Goal: Task Accomplishment & Management: Use online tool/utility

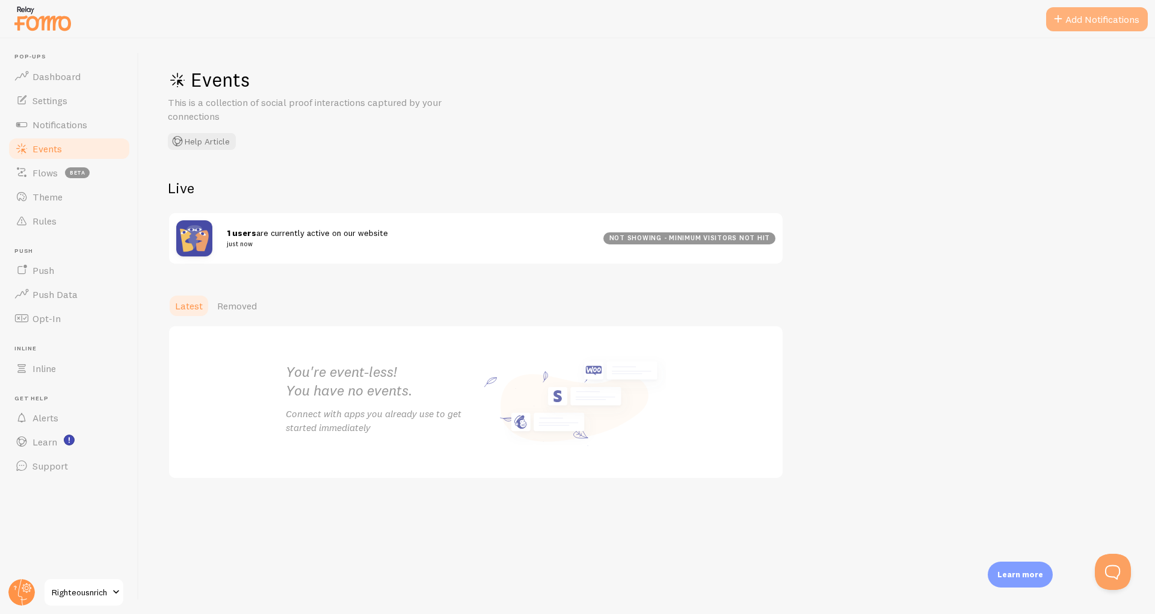
click at [1070, 23] on button "Add Notifications" at bounding box center [1097, 19] width 102 height 24
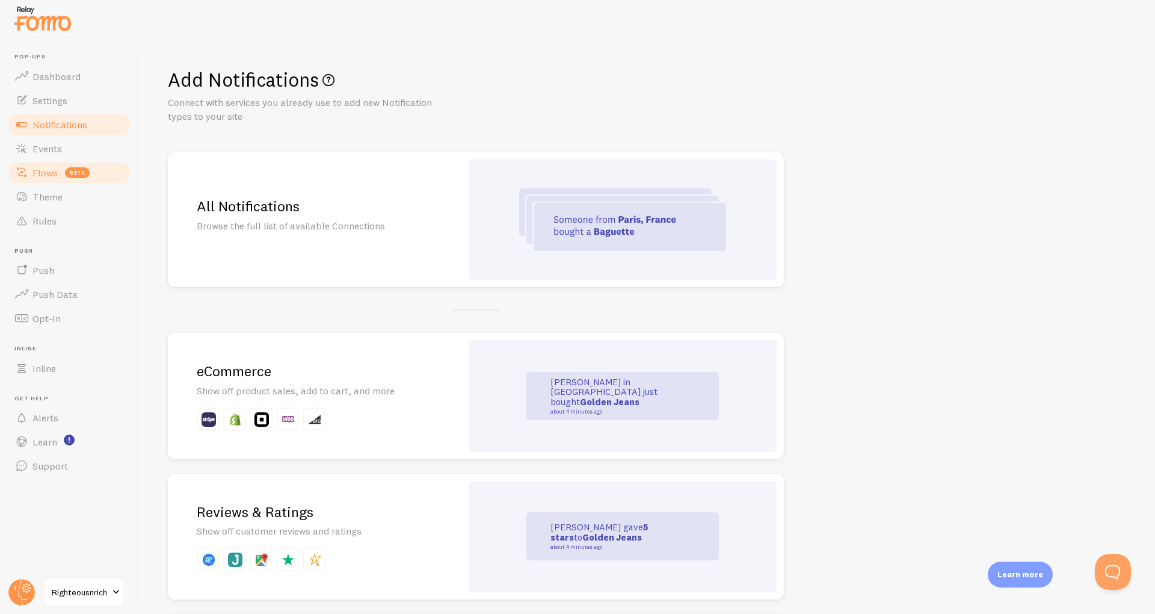
click at [39, 182] on link "Flows beta" at bounding box center [69, 173] width 124 height 24
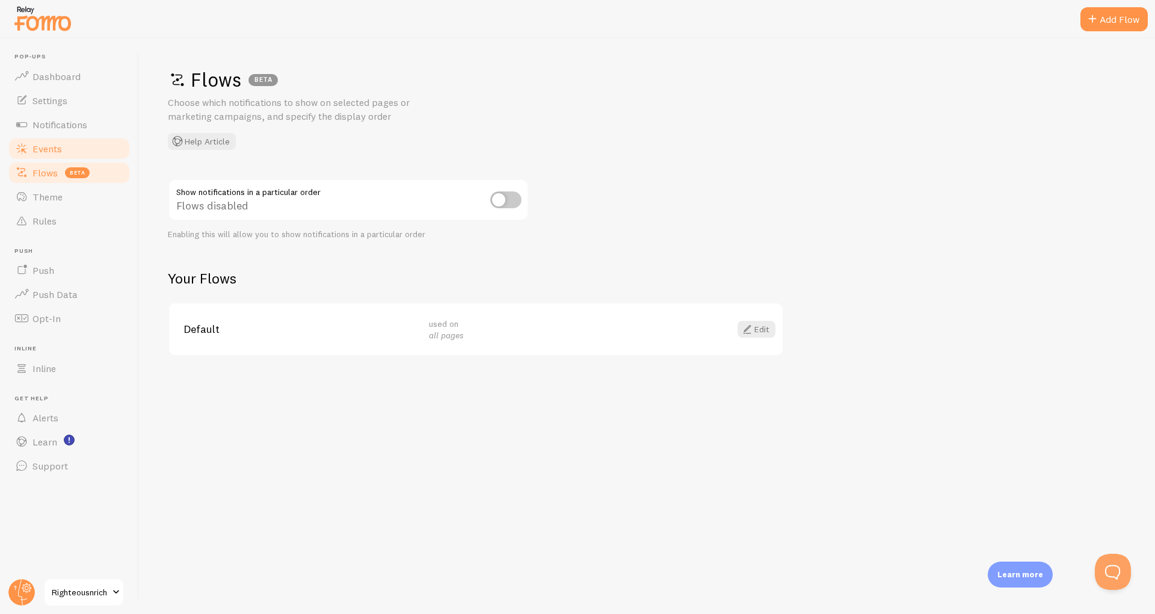
click at [47, 137] on link "Events" at bounding box center [69, 149] width 124 height 24
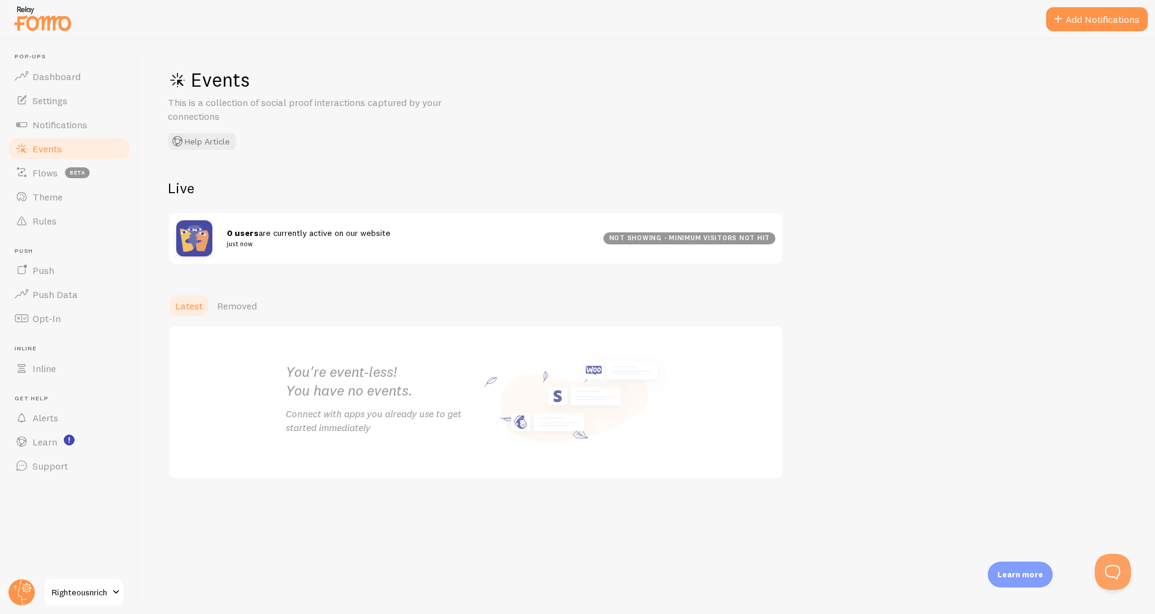
click at [361, 200] on div "Live 0 users are currently active on our website just now not showing - minimum…" at bounding box center [476, 222] width 616 height 86
click at [64, 153] on link "Events" at bounding box center [69, 149] width 124 height 24
click at [183, 232] on img at bounding box center [194, 238] width 36 height 36
click at [181, 182] on h2 "Live" at bounding box center [476, 188] width 616 height 19
click at [230, 307] on span "Removed" at bounding box center [237, 306] width 40 height 12
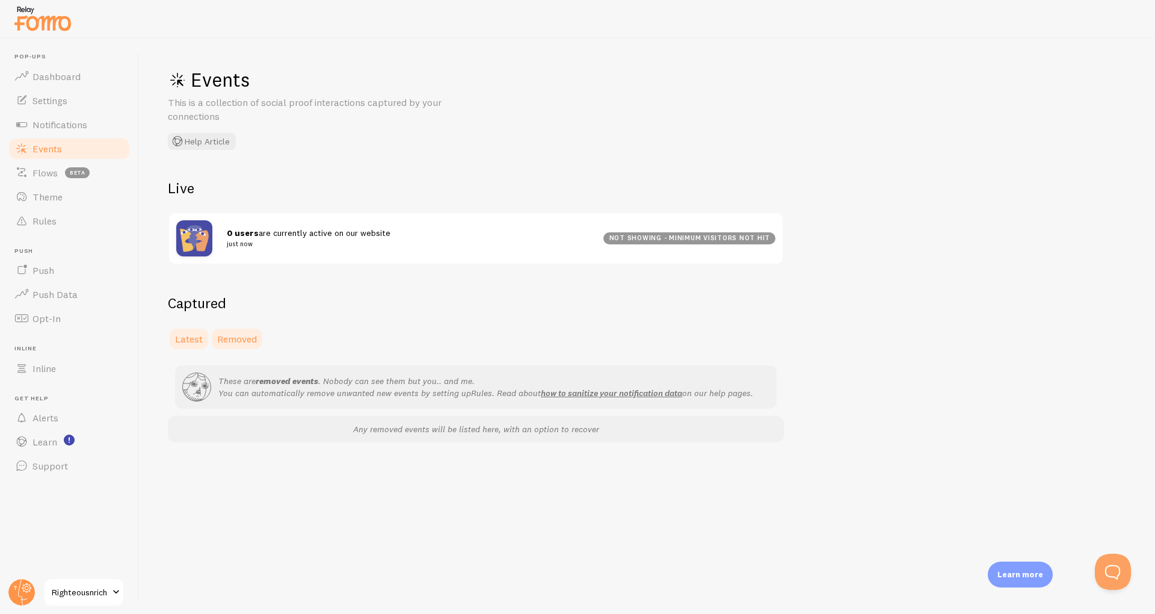
click at [188, 340] on span "Latest" at bounding box center [189, 339] width 28 height 12
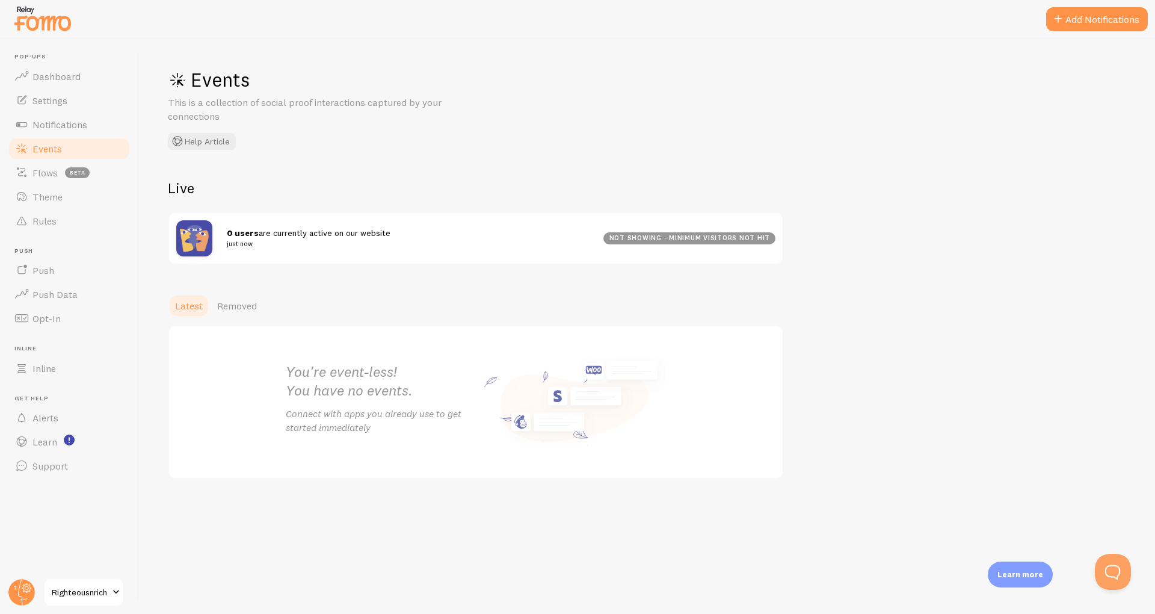
click at [541, 411] on div "You're event-less! You have no events. Connect with apps you already use to get…" at bounding box center [475, 402] width 409 height 152
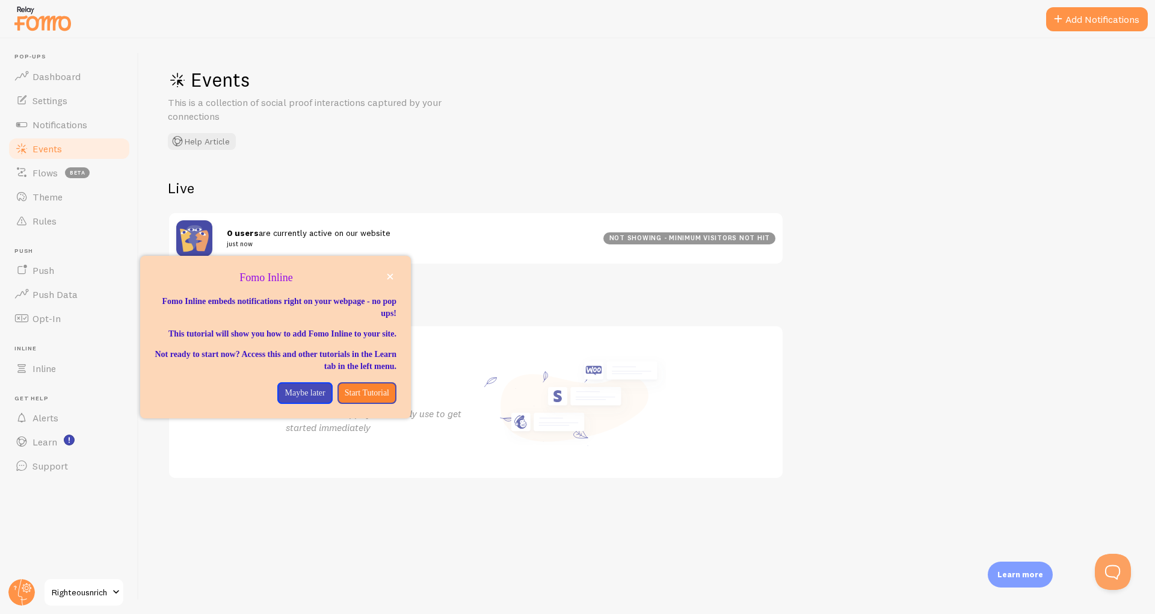
click at [558, 346] on div "You're event-less! You have no events. Connect with apps you already use to get…" at bounding box center [475, 402] width 409 height 152
click at [301, 399] on p "Maybe later" at bounding box center [305, 393] width 40 height 12
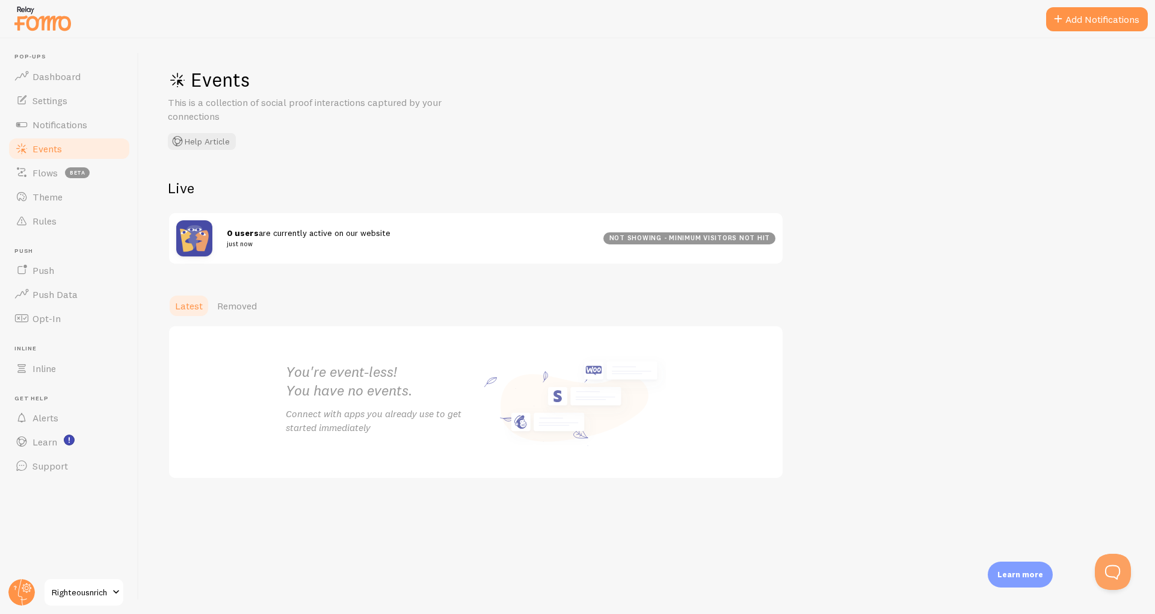
click at [549, 389] on div "You're event-less! You have no events. Connect with apps you already use to get…" at bounding box center [475, 402] width 409 height 152
click at [239, 297] on link "Removed" at bounding box center [237, 306] width 54 height 24
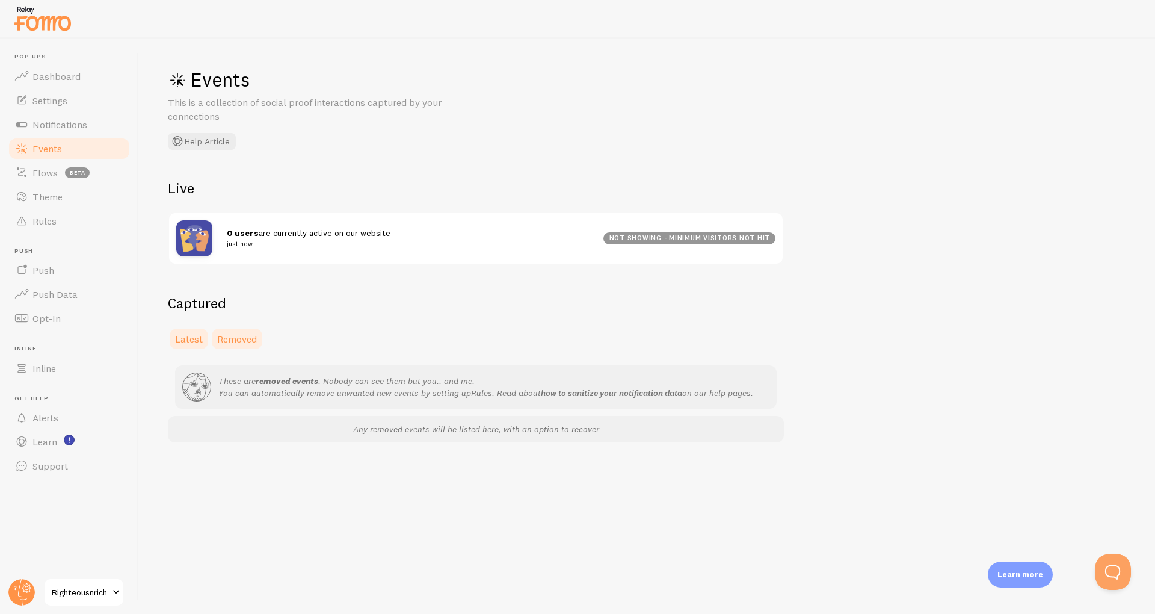
click at [186, 336] on span "Latest" at bounding box center [189, 339] width 28 height 12
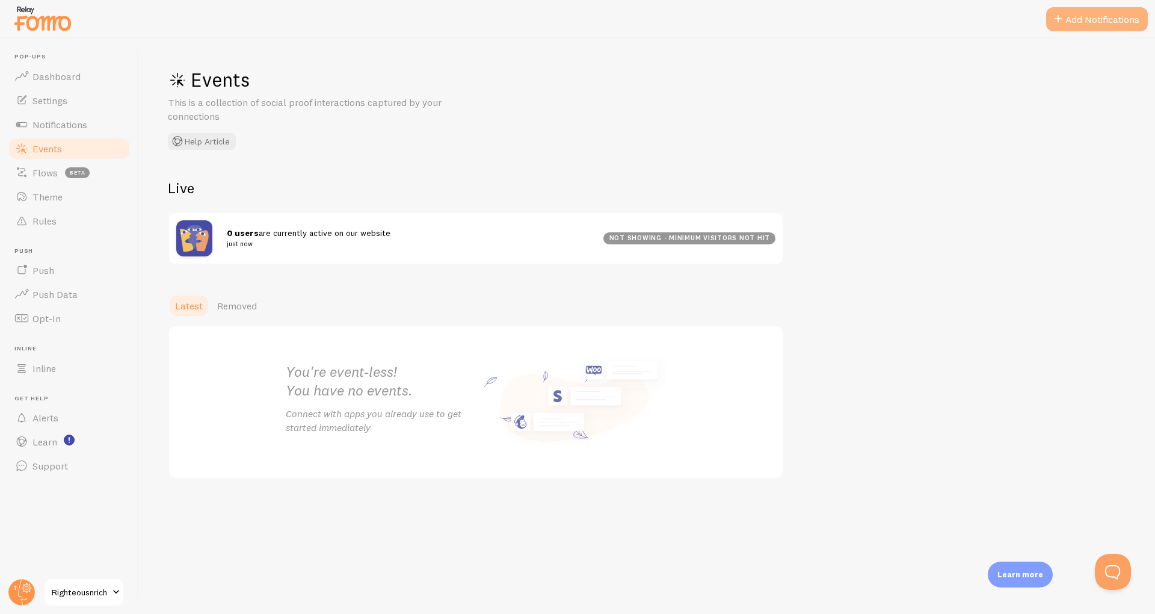
click at [1095, 26] on button "Add Notifications" at bounding box center [1097, 19] width 102 height 24
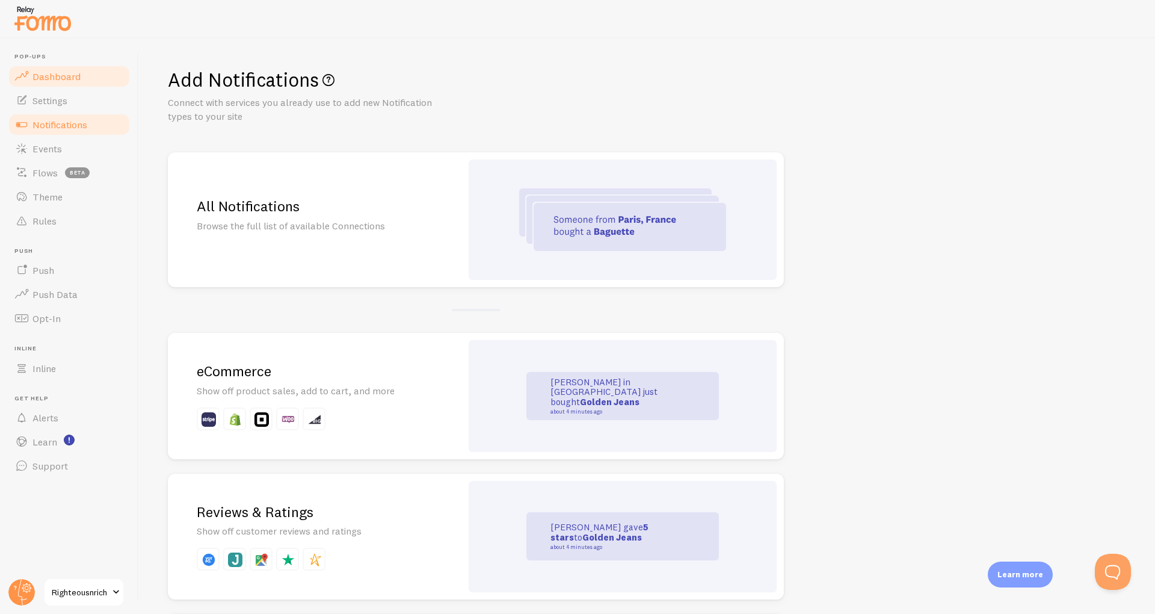
click at [43, 75] on span "Dashboard" at bounding box center [56, 76] width 48 height 12
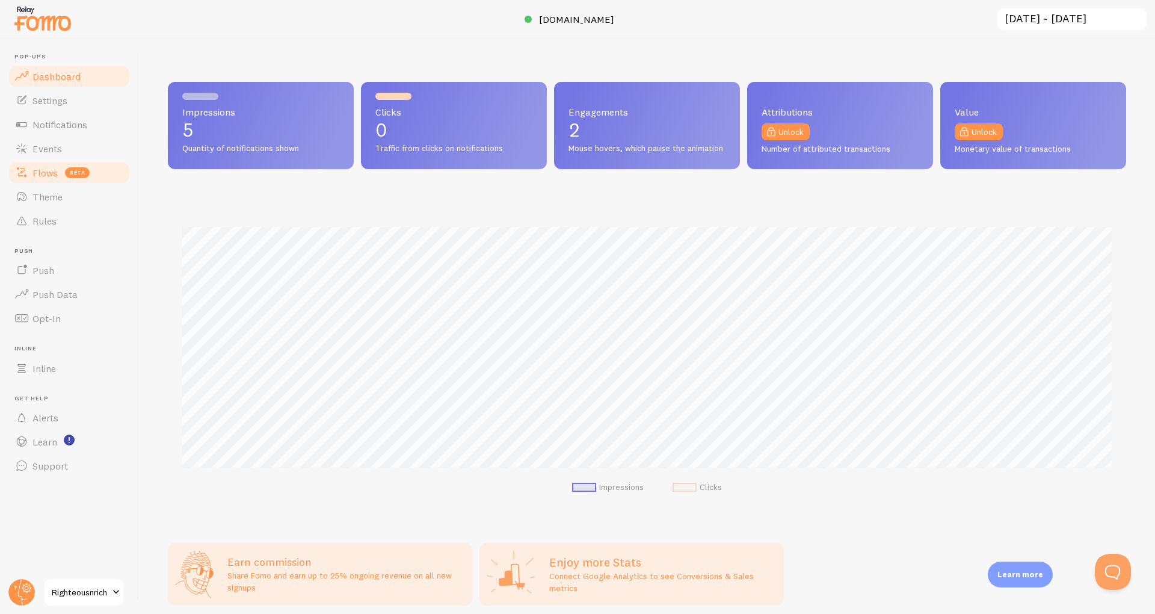
scroll to position [316, 958]
click at [38, 159] on link "Events" at bounding box center [69, 149] width 124 height 24
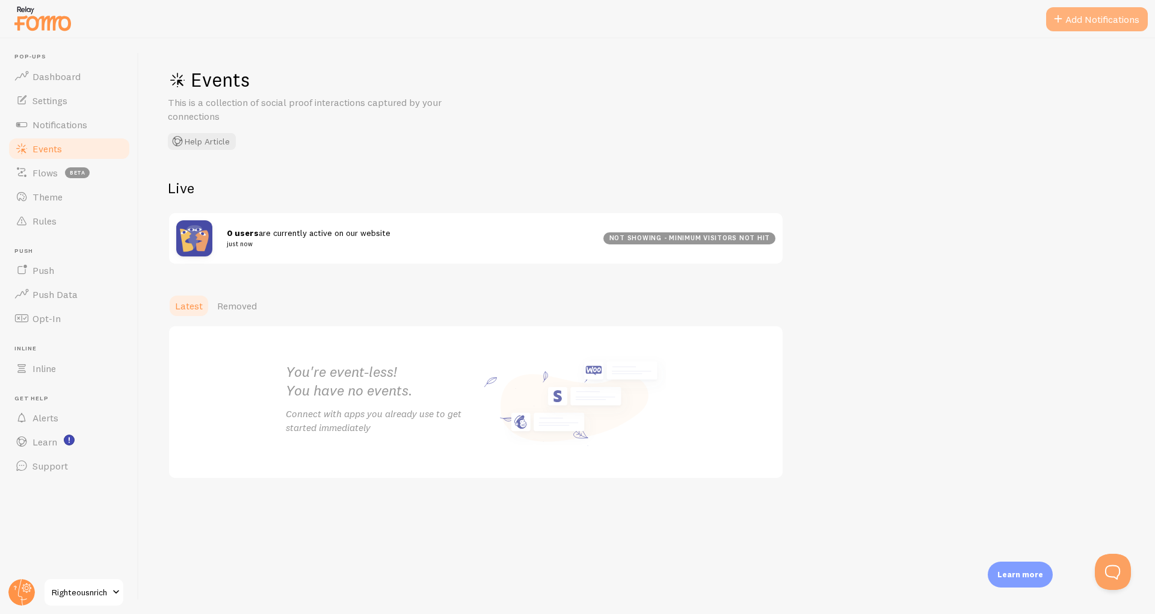
click at [1118, 17] on button "Add Notifications" at bounding box center [1097, 19] width 102 height 24
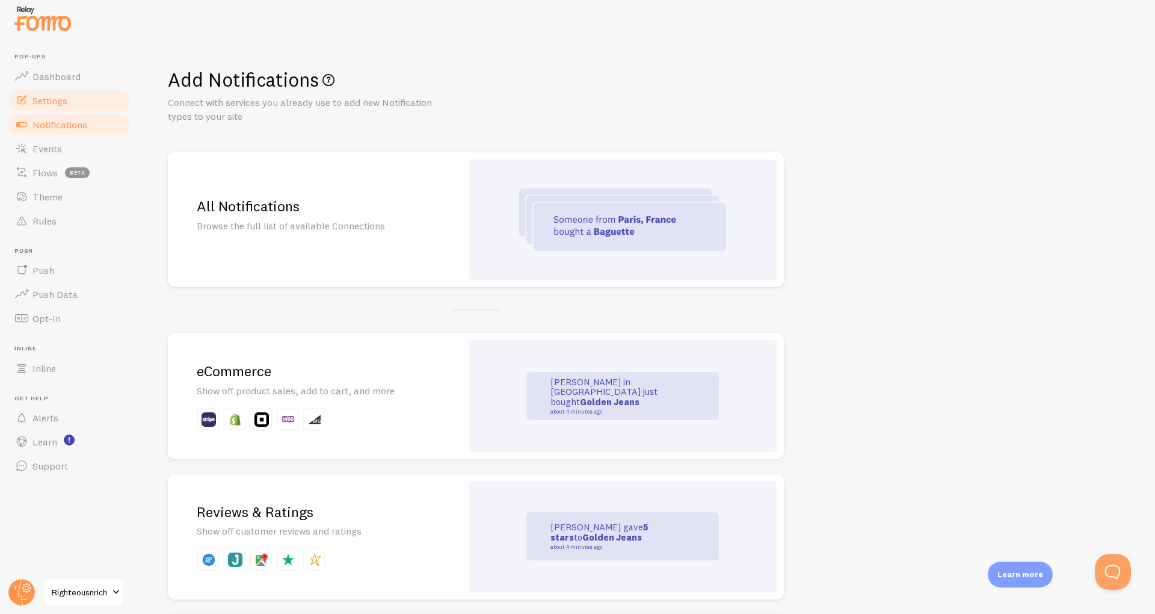
click at [52, 111] on link "Settings" at bounding box center [69, 100] width 124 height 24
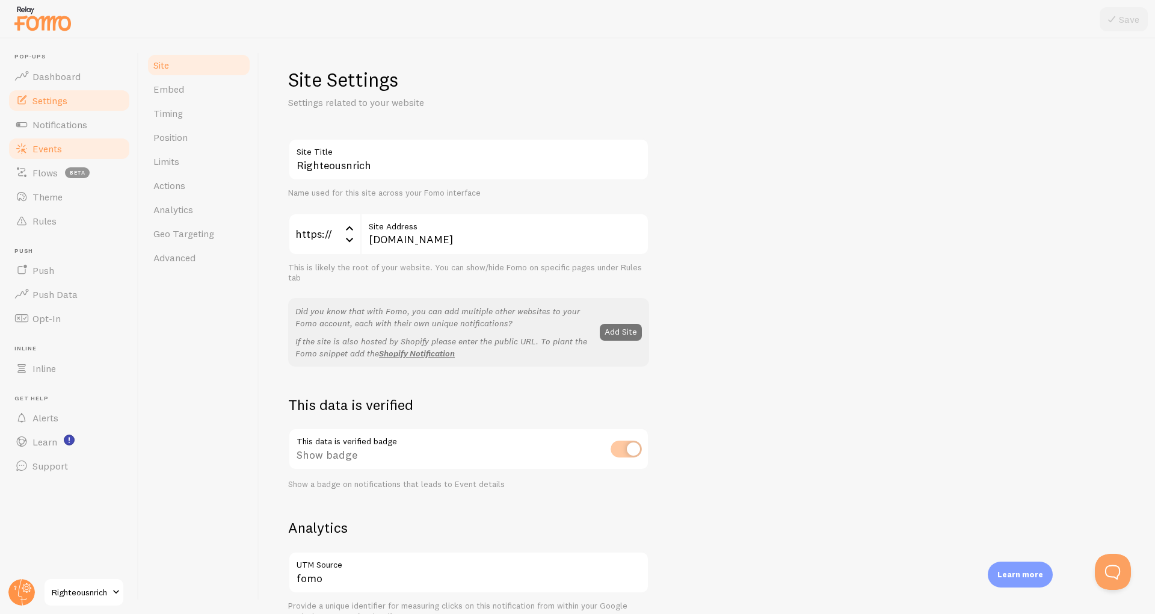
click at [37, 157] on link "Events" at bounding box center [69, 149] width 124 height 24
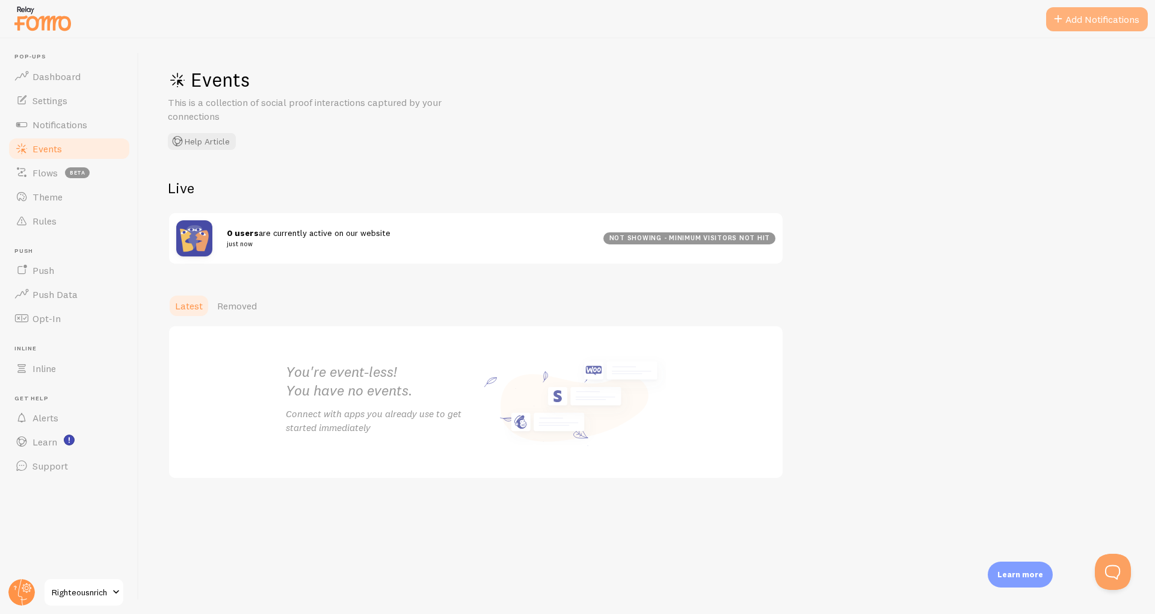
click at [1090, 11] on button "Add Notifications" at bounding box center [1097, 19] width 102 height 24
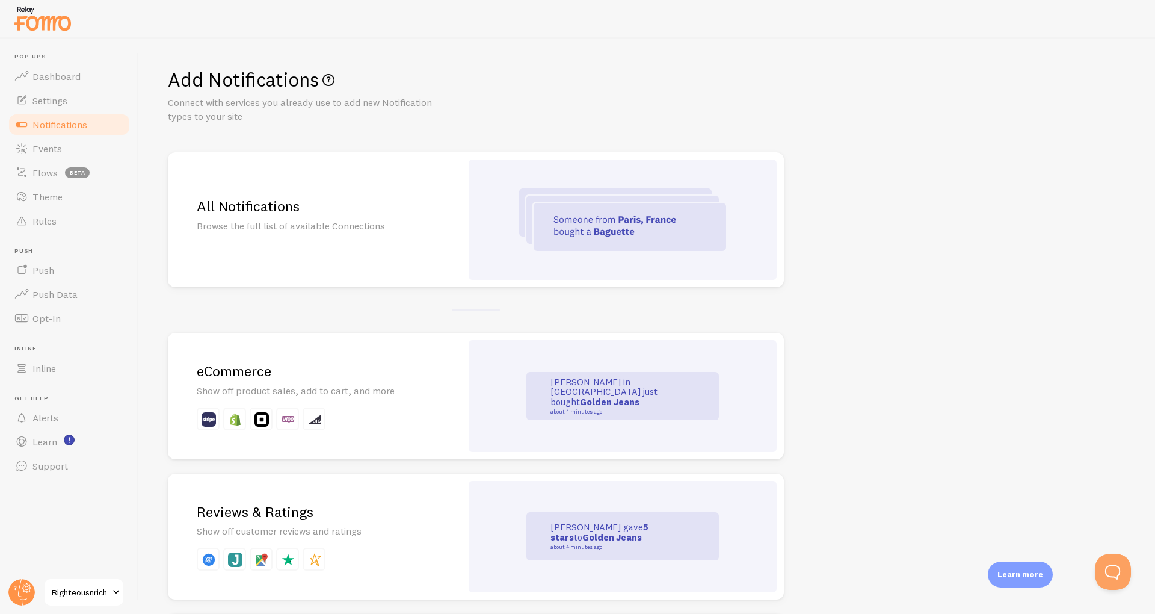
click at [357, 208] on h2 "All Notifications" at bounding box center [315, 206] width 236 height 19
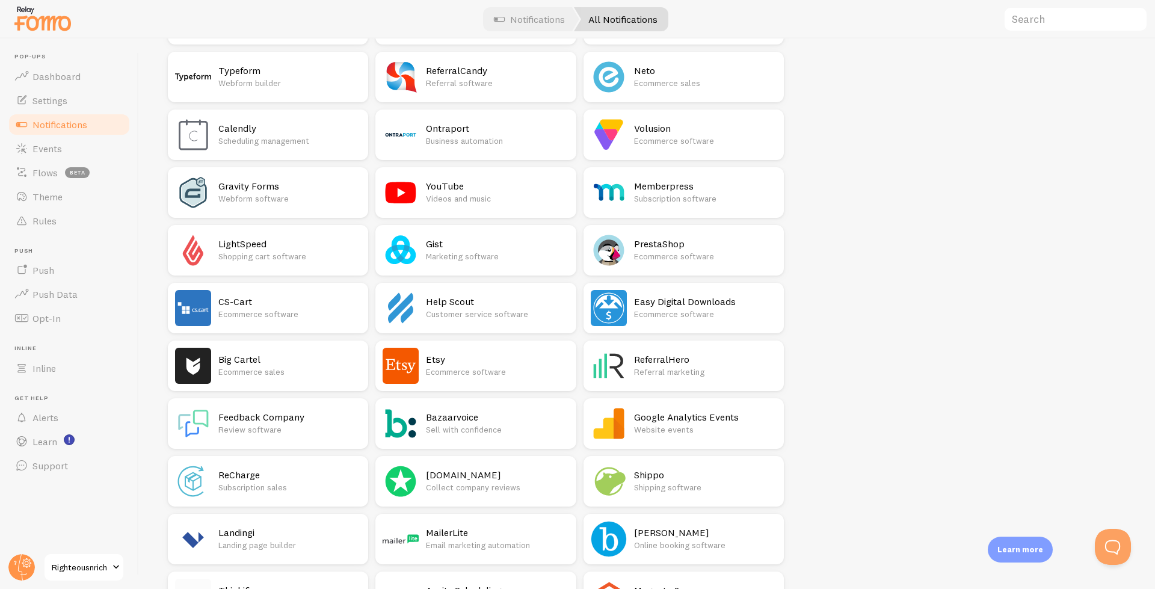
scroll to position [1865, 0]
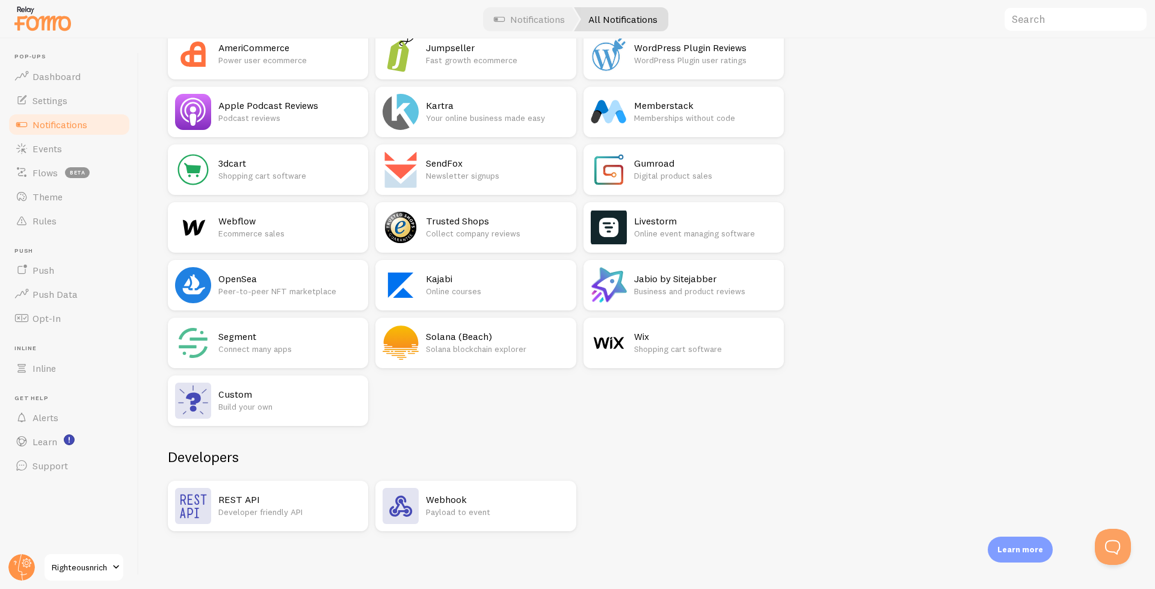
click at [265, 500] on h2 "REST API" at bounding box center [289, 499] width 143 height 13
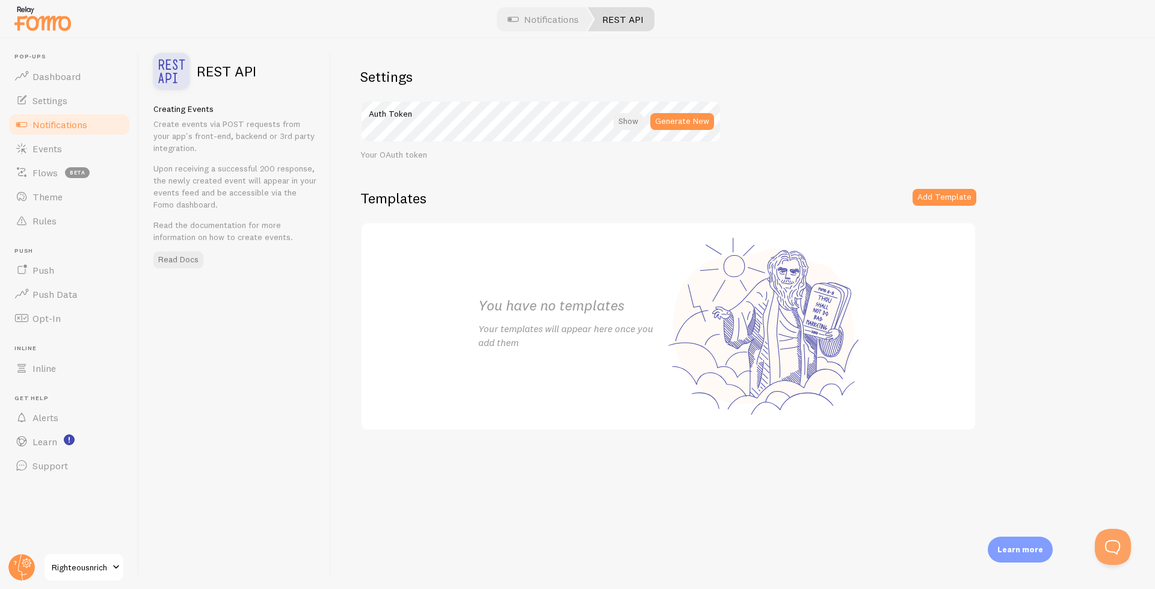
click at [625, 120] on div at bounding box center [628, 121] width 29 height 17
click at [920, 199] on button "Add Template" at bounding box center [945, 197] width 64 height 17
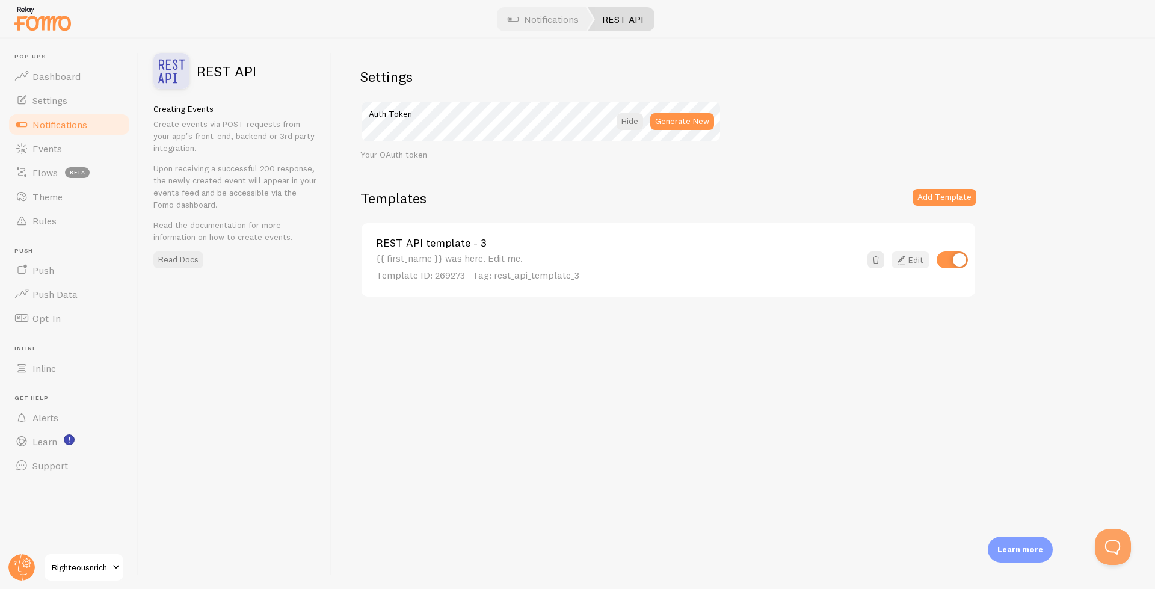
click at [896, 256] on icon at bounding box center [901, 260] width 14 height 14
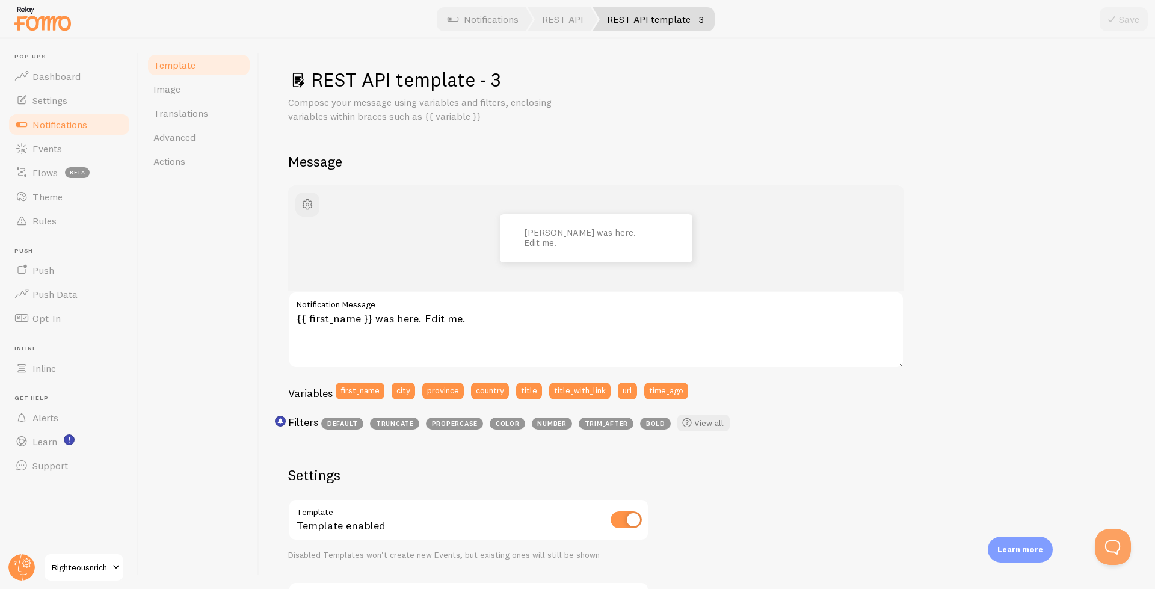
click at [307, 392] on h3 "Variables" at bounding box center [310, 393] width 45 height 14
click at [346, 395] on button "first_name" at bounding box center [360, 391] width 49 height 17
type textarea "{{ first_name }}{{ first_name }} was here. Edit me."
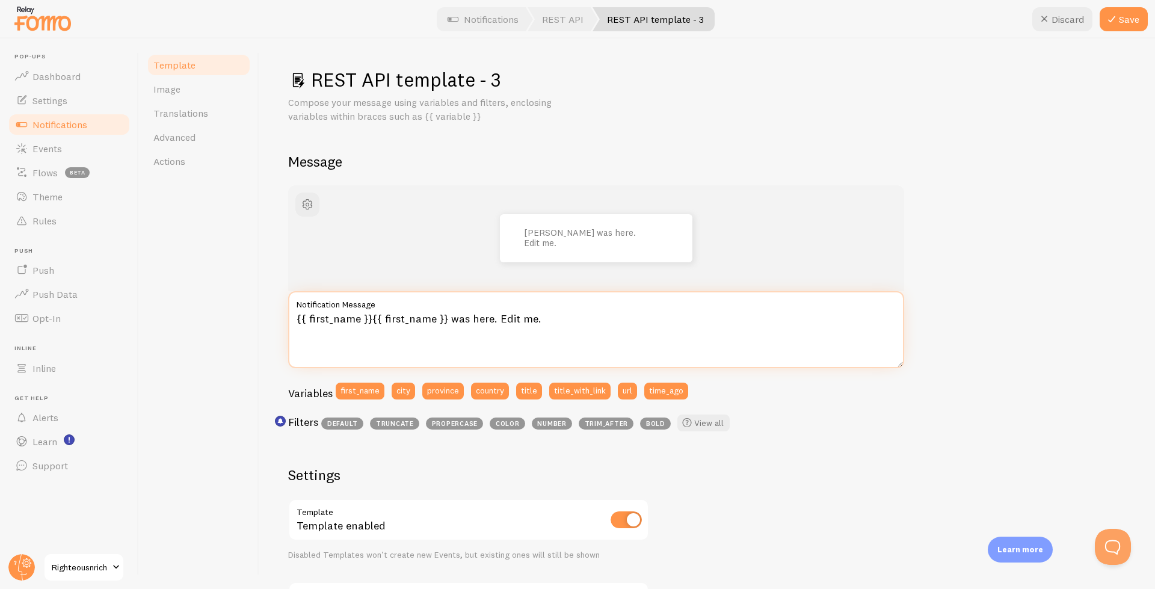
click at [556, 339] on textarea "{{ first_name }}{{ first_name }} was here. Edit me." at bounding box center [596, 329] width 616 height 77
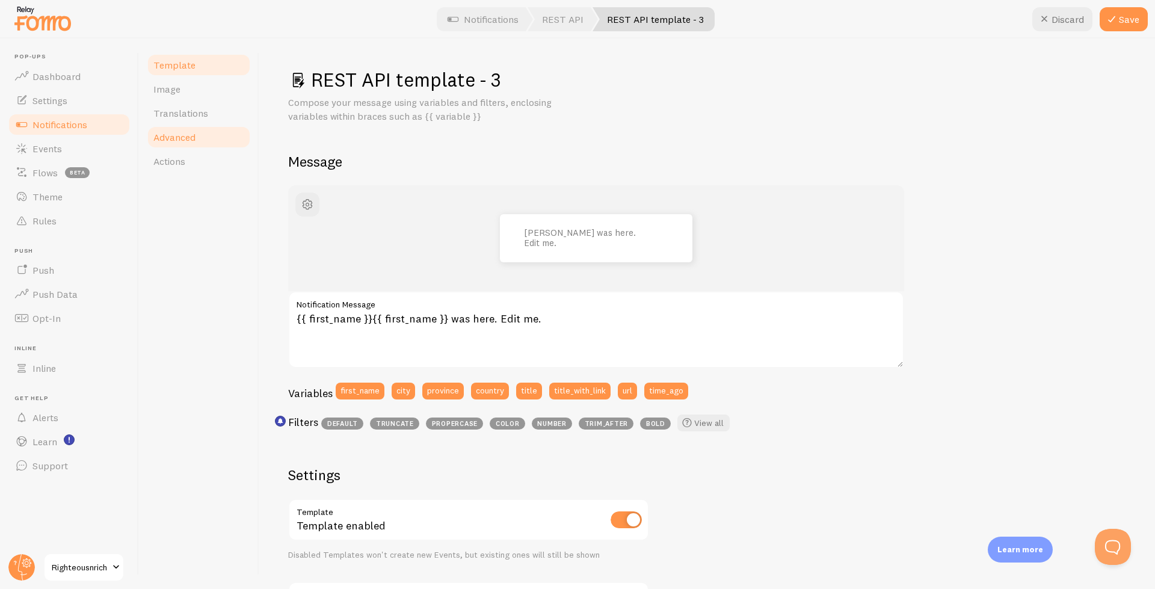
click at [197, 134] on link "Advanced" at bounding box center [198, 137] width 105 height 24
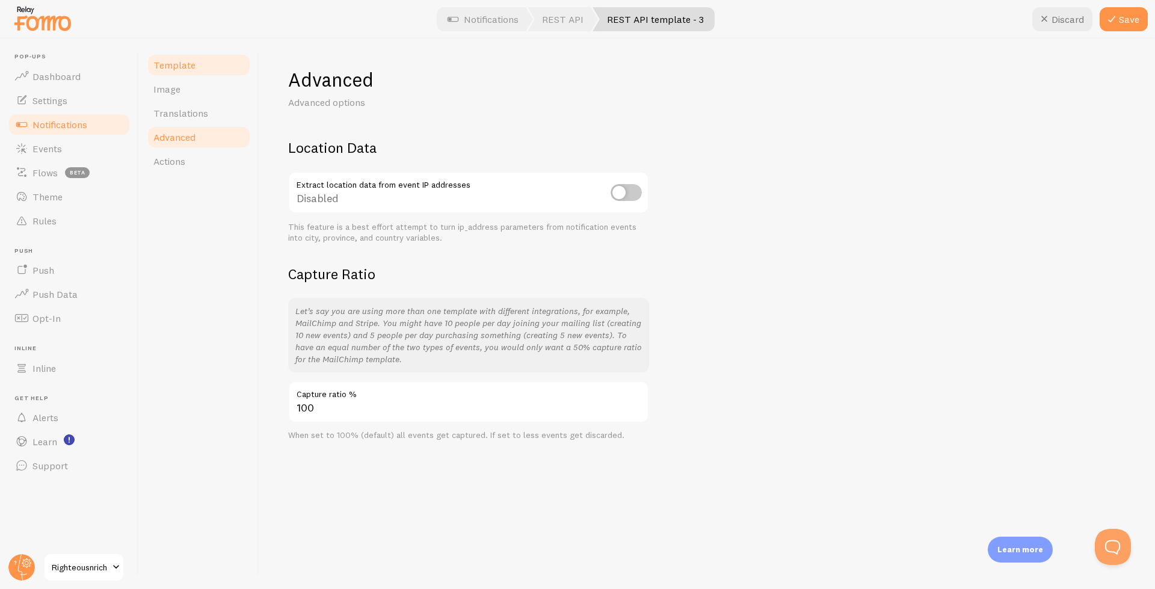
click at [166, 69] on span "Template" at bounding box center [174, 65] width 42 height 12
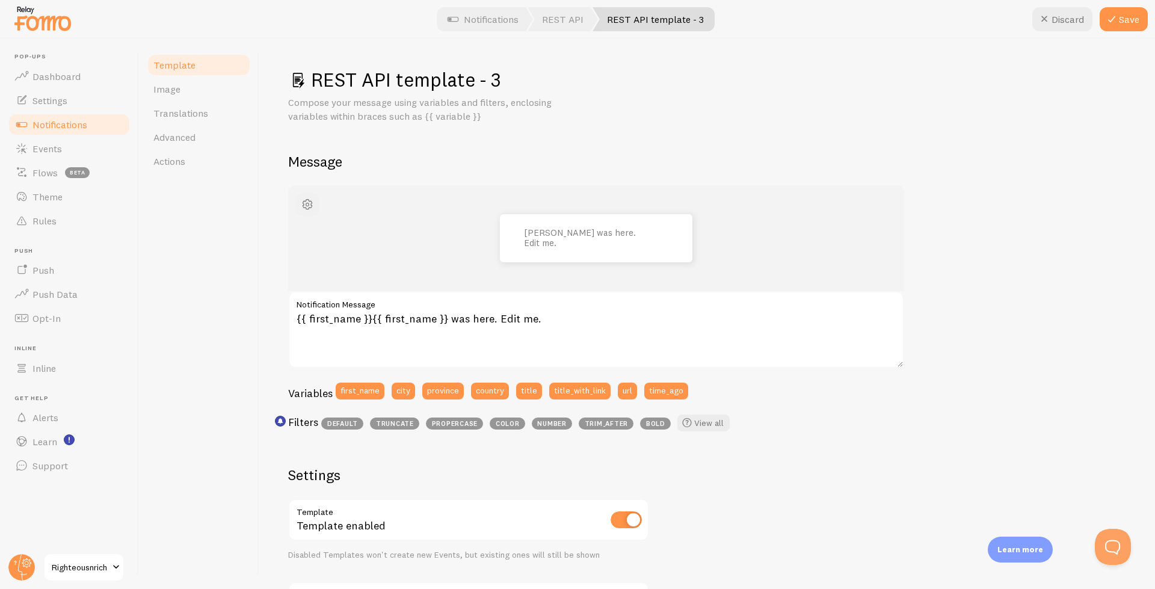
click at [298, 209] on button "button" at bounding box center [307, 204] width 24 height 24
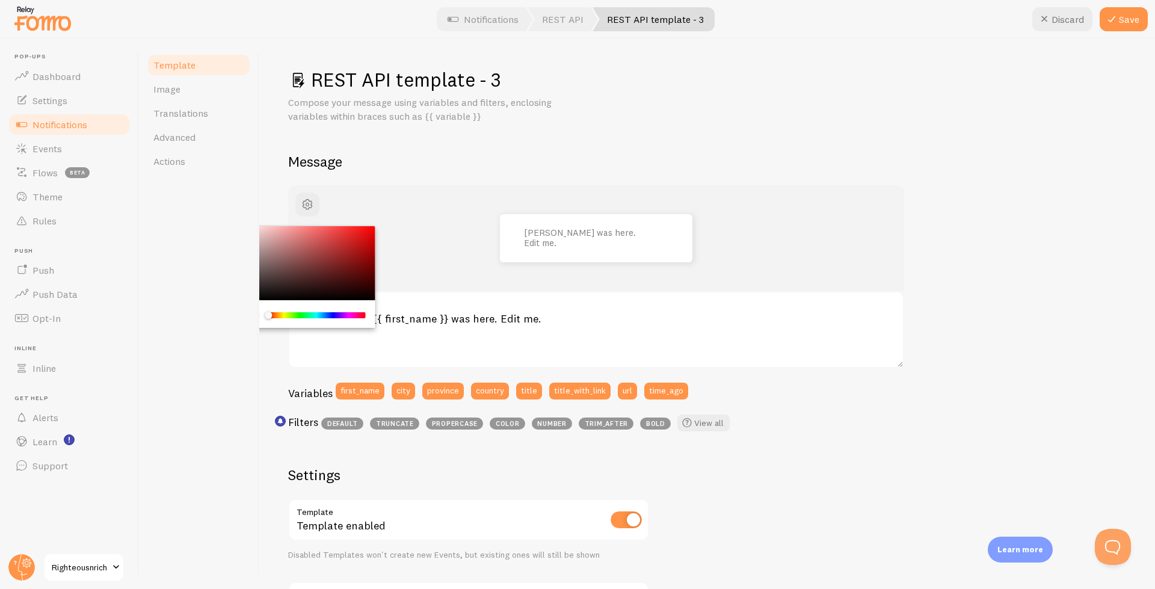
click at [418, 206] on div "JohnJohn was here. Edit me." at bounding box center [596, 238] width 616 height 106
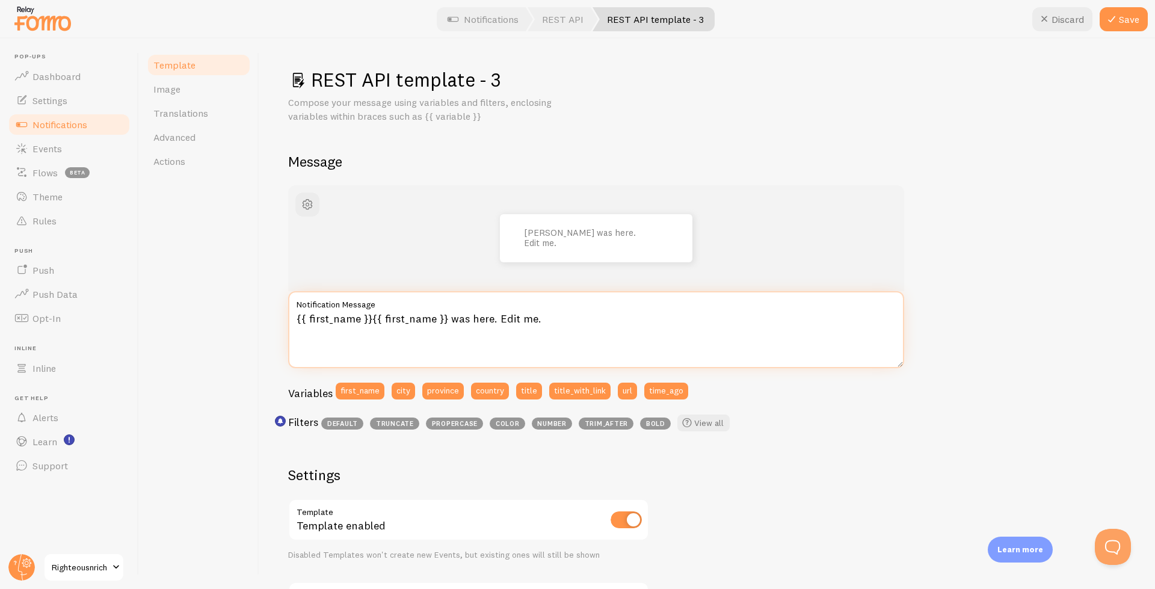
click at [401, 314] on textarea "{{ first_name }}{{ first_name }} was here. Edit me." at bounding box center [596, 329] width 616 height 77
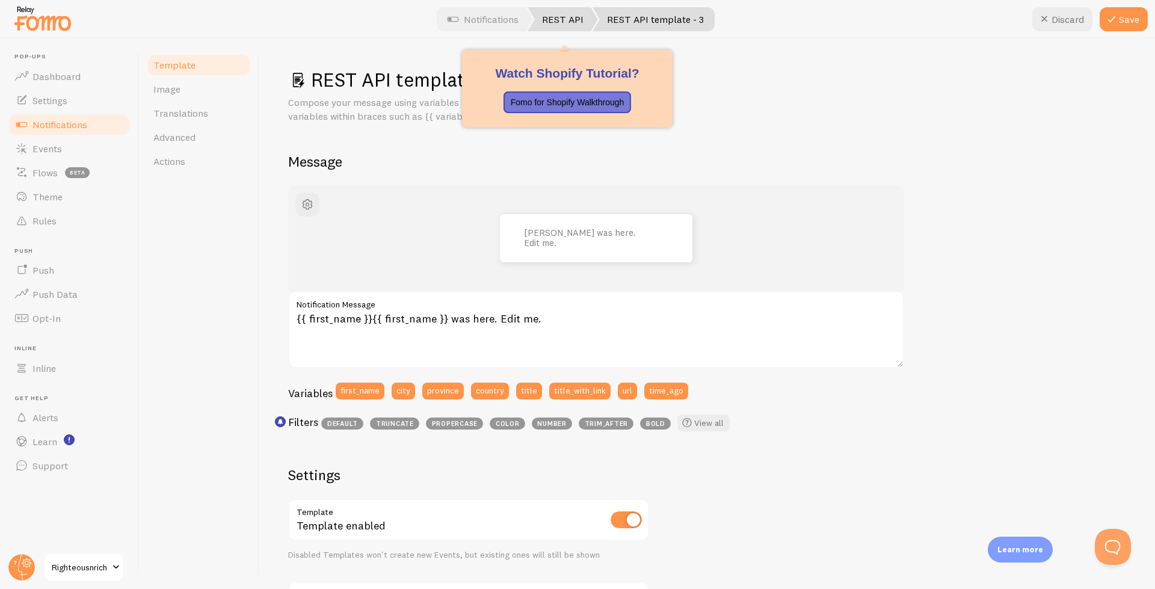
click at [584, 15] on link "REST API" at bounding box center [563, 19] width 70 height 24
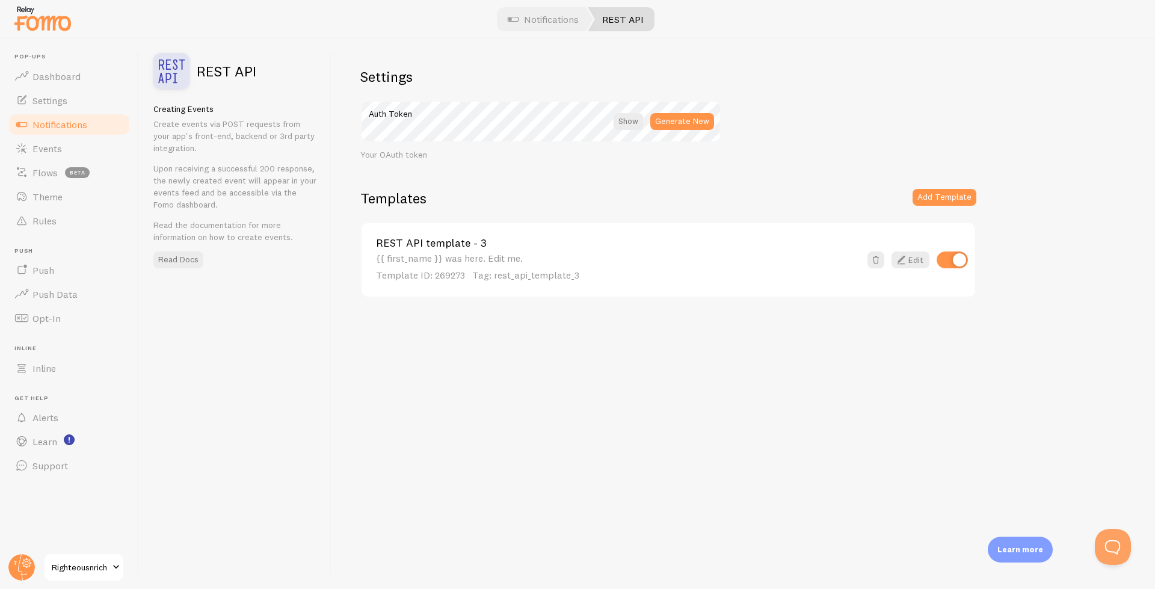
click at [935, 186] on div "Settings Auth Token Generate New Your OAuth token Templates Add Template REST A…" at bounding box center [742, 313] width 823 height 550
click at [940, 193] on button "Add Template" at bounding box center [945, 197] width 64 height 17
click at [950, 259] on input "checkbox" at bounding box center [952, 259] width 31 height 17
checkbox input "false"
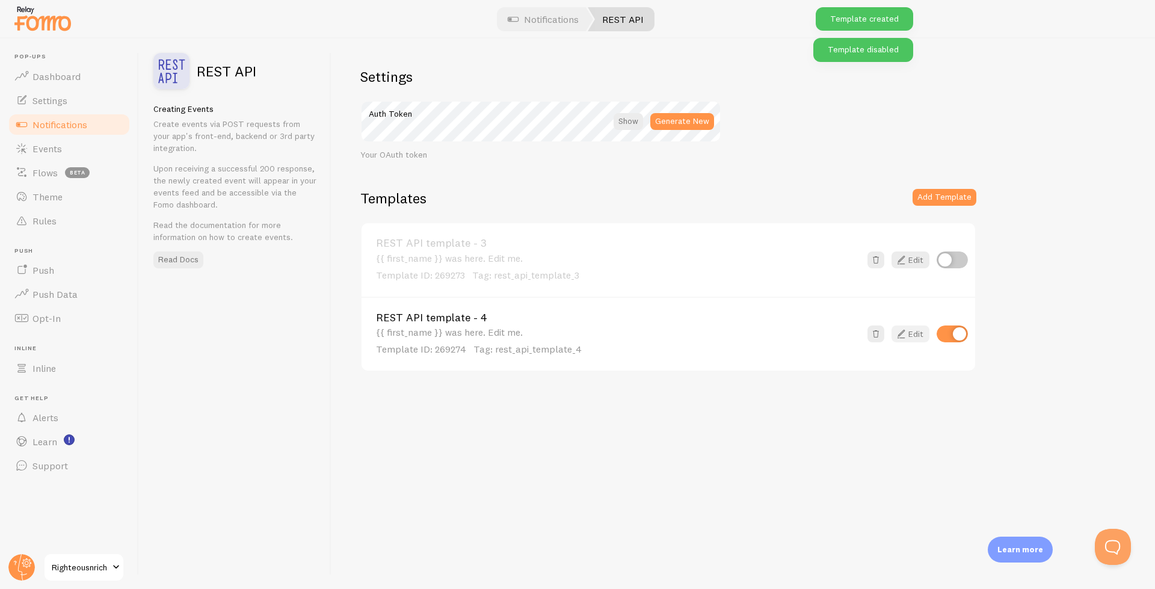
click at [914, 337] on link "Edit" at bounding box center [910, 333] width 38 height 17
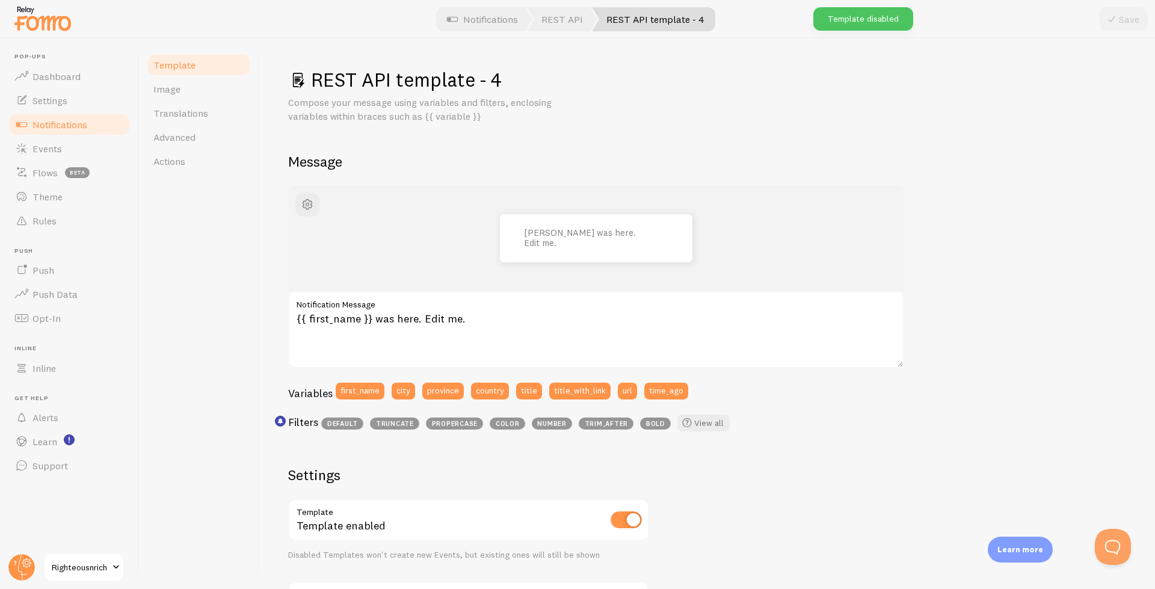
click at [548, 299] on label "Notification Message" at bounding box center [596, 301] width 616 height 20
click at [548, 299] on textarea "{{ first_name }} was here. Edit me." at bounding box center [596, 329] width 616 height 77
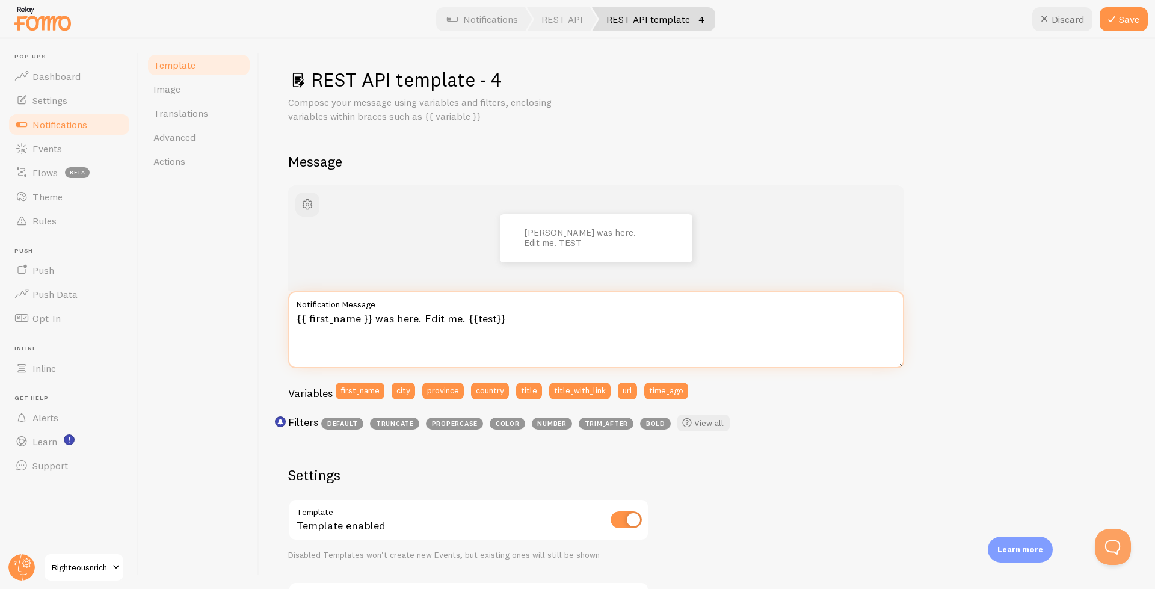
click at [518, 345] on textarea "{{ first_name }} was here. Edit me. {{test}}" at bounding box center [596, 329] width 616 height 77
type textarea "{{ first_name }} was here. Edit me. {{ test }}"
click at [542, 310] on label "Notification Message" at bounding box center [596, 301] width 616 height 20
click at [542, 310] on textarea "{{ first_name }} was here. Edit me. {{ test }}" at bounding box center [596, 329] width 616 height 77
click at [543, 316] on textarea "{{ first_name }} was here. Edit me. {{ test }}" at bounding box center [596, 329] width 616 height 77
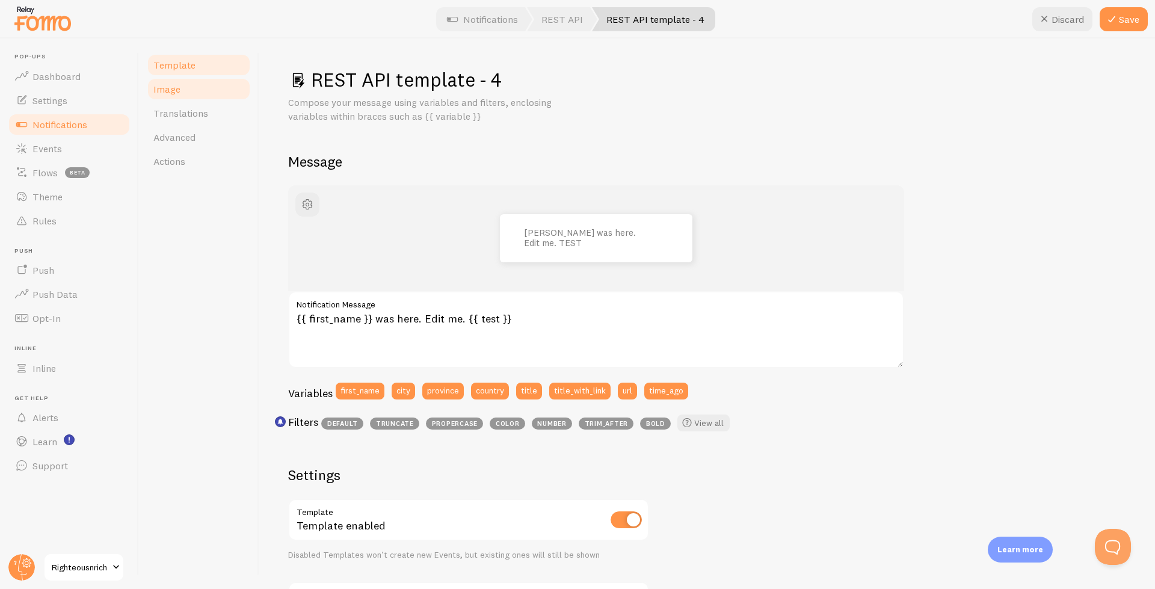
click at [181, 93] on link "Image" at bounding box center [198, 89] width 105 height 24
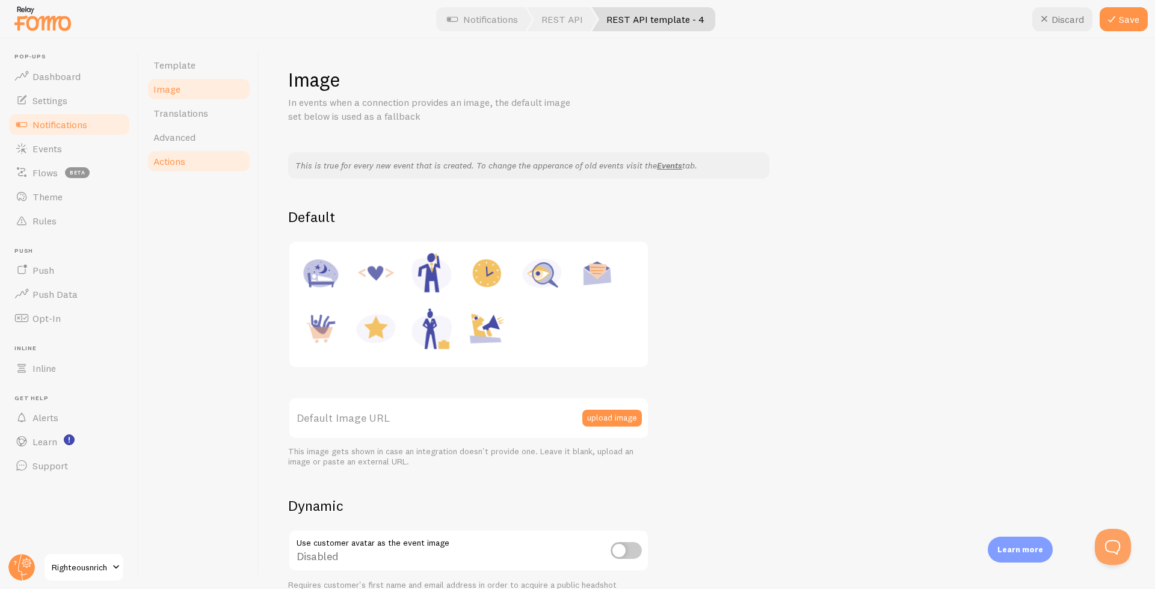
click at [195, 153] on link "Actions" at bounding box center [198, 161] width 105 height 24
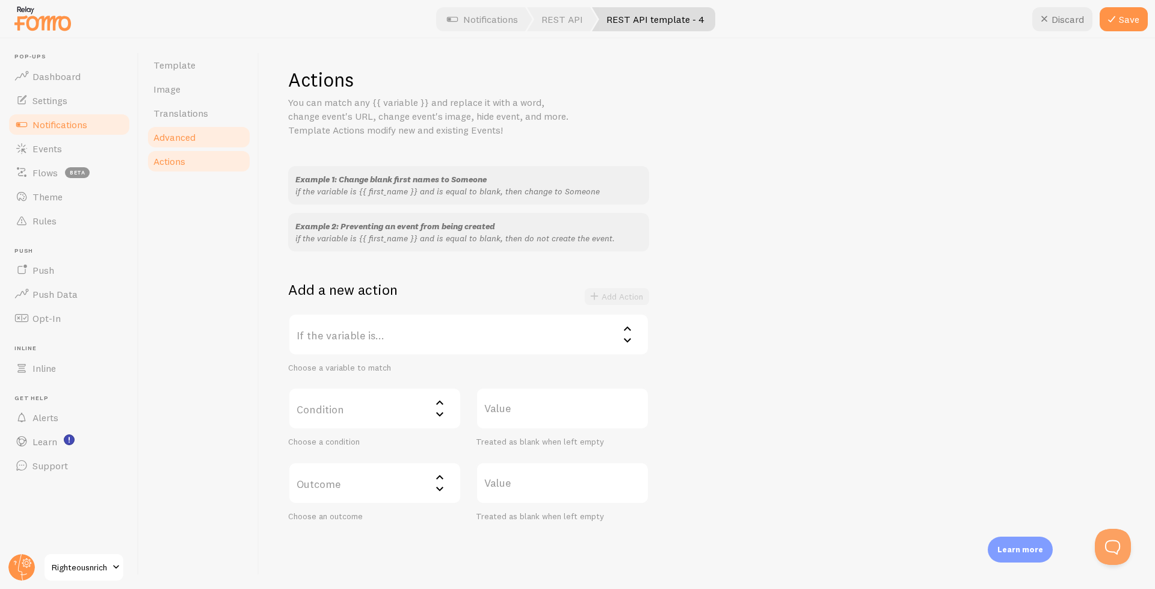
click at [200, 137] on link "Advanced" at bounding box center [198, 137] width 105 height 24
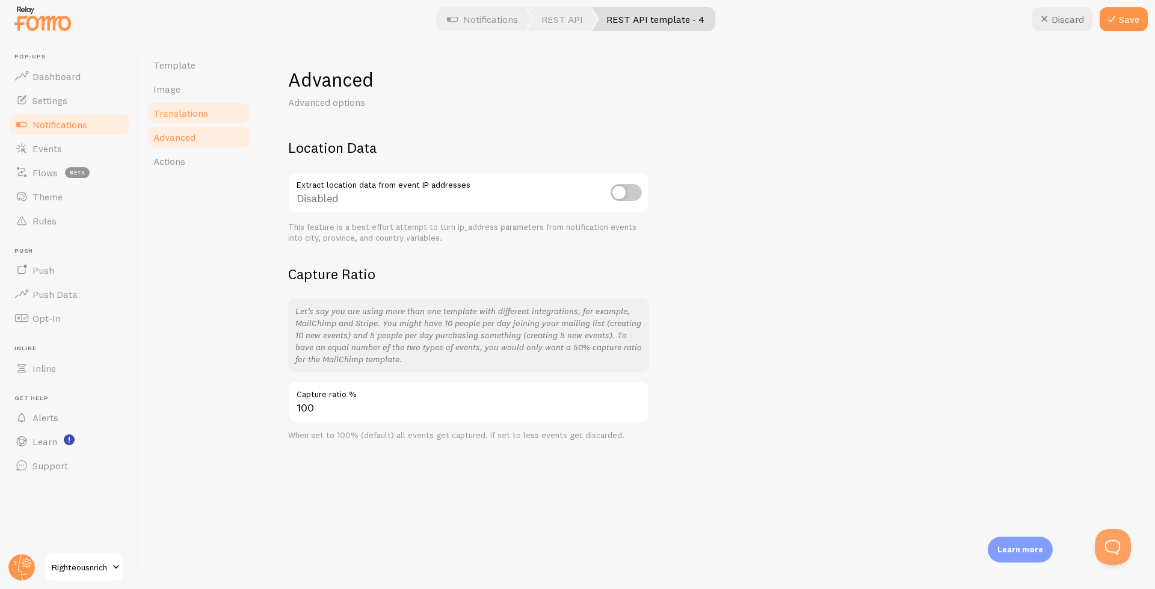
click at [166, 115] on span "Translations" at bounding box center [180, 113] width 55 height 12
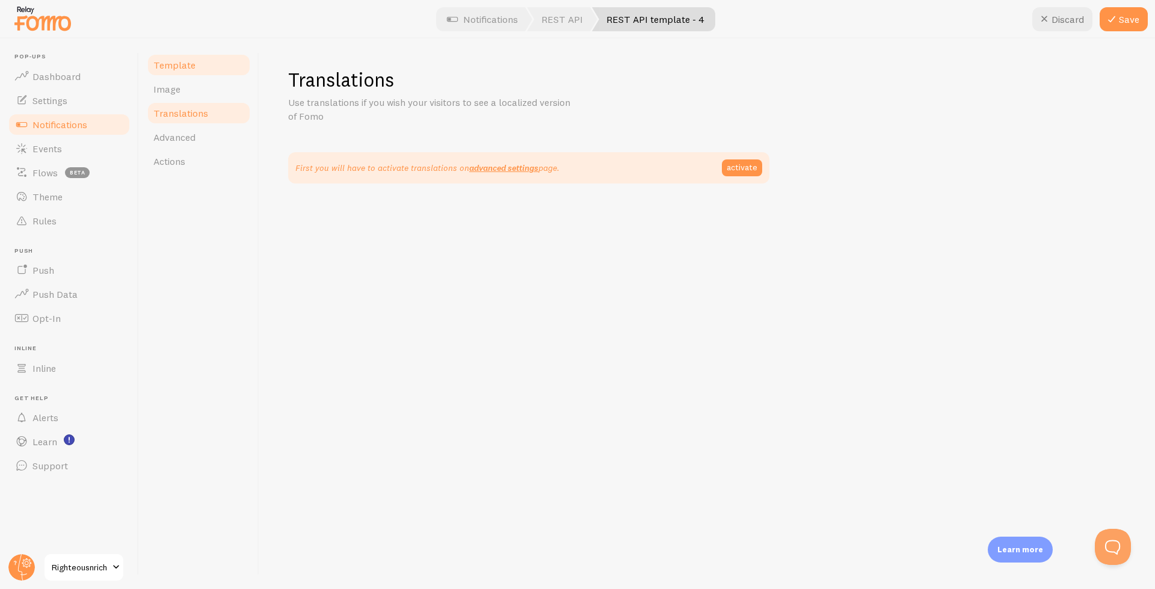
click at [181, 57] on link "Template" at bounding box center [198, 65] width 105 height 24
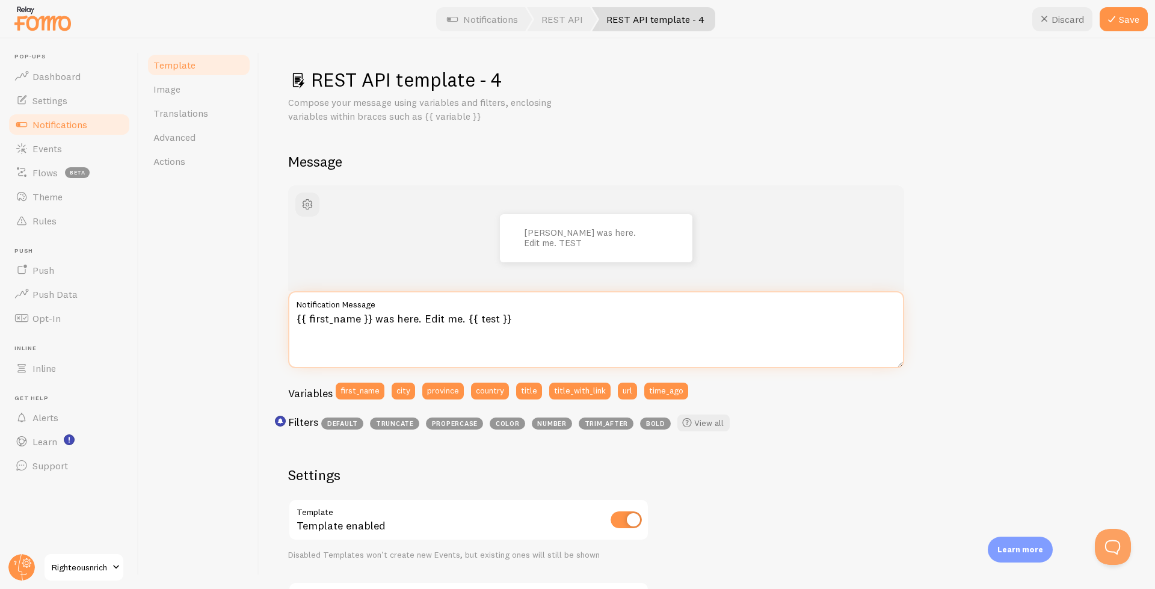
click at [354, 316] on textarea "{{ first_name }} was here. Edit me. {{ test }}" at bounding box center [596, 329] width 616 height 77
click at [614, 317] on textarea "{{ title }} - {{description}}. A win valued at {{currency}}{{value}}" at bounding box center [596, 329] width 616 height 77
click at [567, 322] on textarea "{{ title }} - {{description}}. A win valued at {{currency}}{{value}}!" at bounding box center [596, 329] width 616 height 77
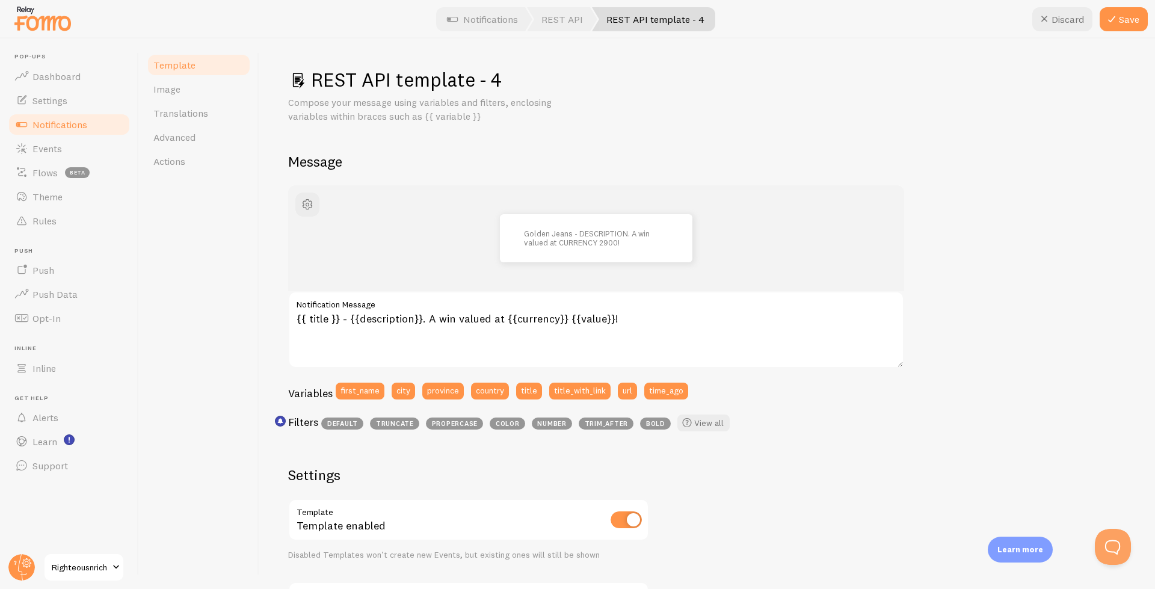
click at [645, 309] on label "Notification Message" at bounding box center [596, 301] width 616 height 20
click at [645, 309] on textarea "{{ title }} - {{description}}. A win valued at {{currency}} {{value}}!" at bounding box center [596, 329] width 616 height 77
click at [588, 319] on textarea "{{ title }} - {{description}}. A win valued at {{currency}} {{value}}!" at bounding box center [596, 329] width 616 height 77
type textarea "{{ title }} - {{description}}. A win valued at {{currency}} {{value}}!"
click at [315, 202] on button "button" at bounding box center [307, 204] width 24 height 24
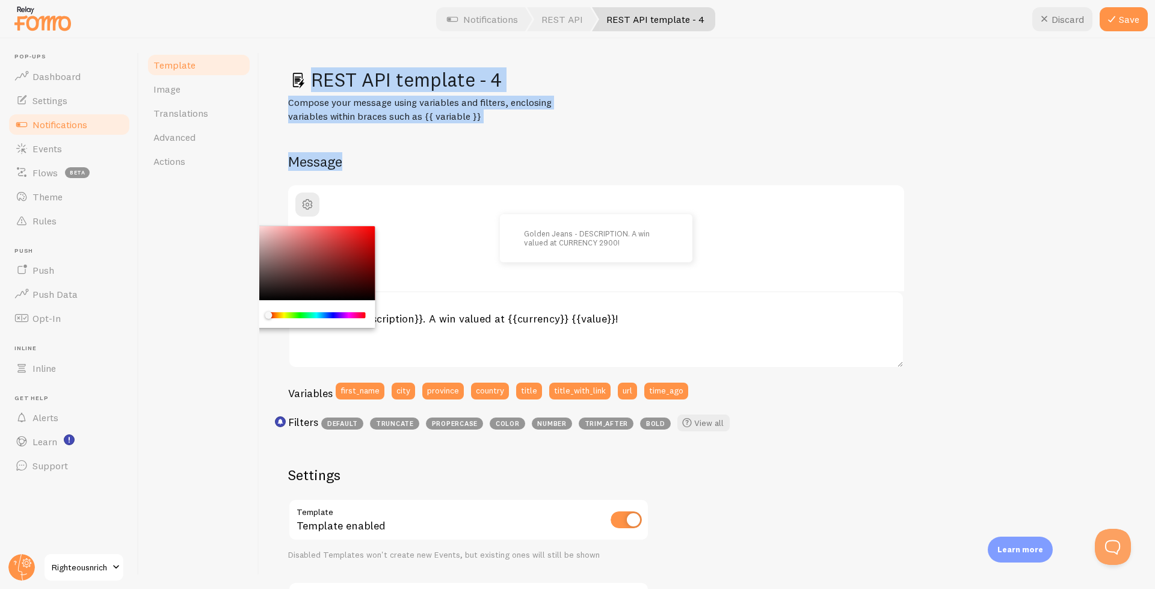
drag, startPoint x: 345, startPoint y: 245, endPoint x: 108, endPoint y: 212, distance: 239.3
click at [240, 226] on div "Chrome color picker" at bounding box center [307, 263] width 135 height 75
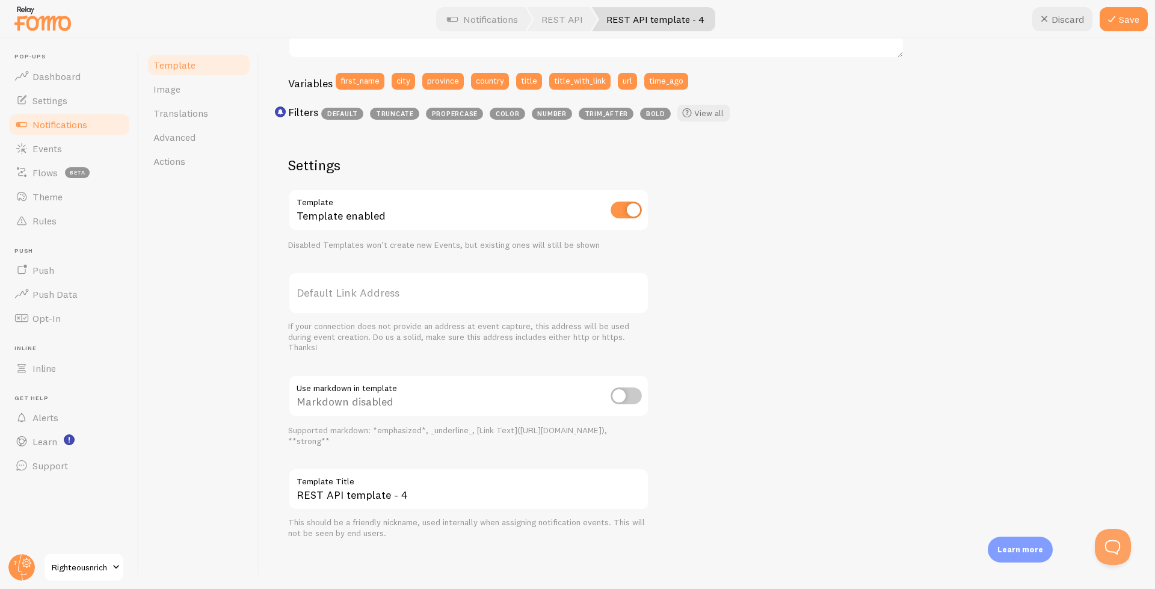
click at [632, 389] on input "checkbox" at bounding box center [626, 395] width 31 height 17
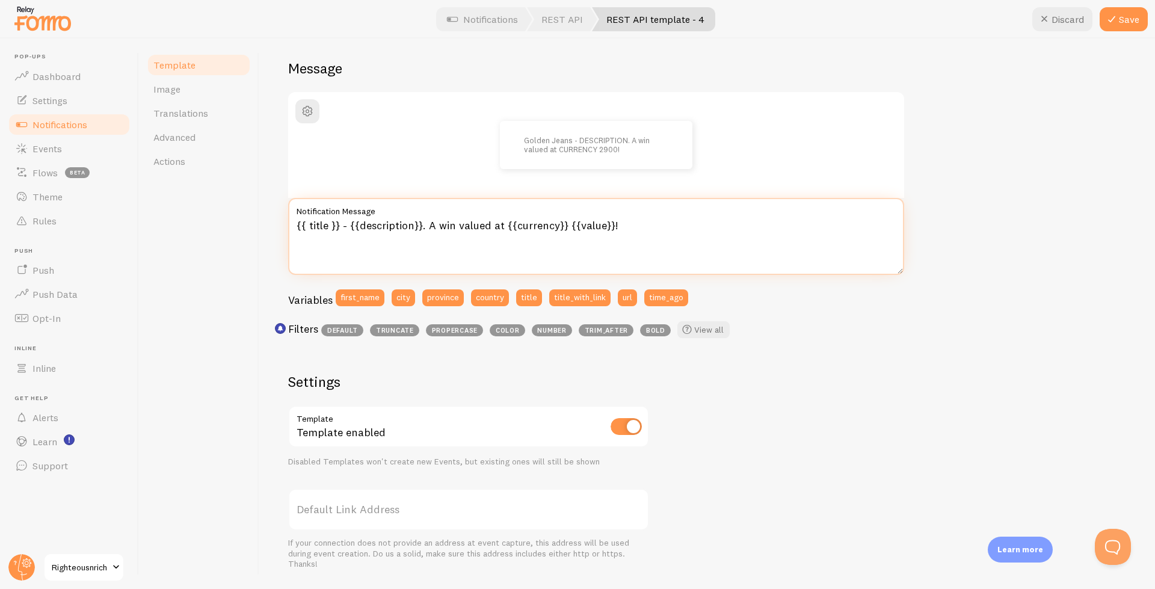
click at [522, 219] on textarea "{{ title }} - {{description}}. A win valued at {{currency}} {{value}}!" at bounding box center [596, 236] width 616 height 77
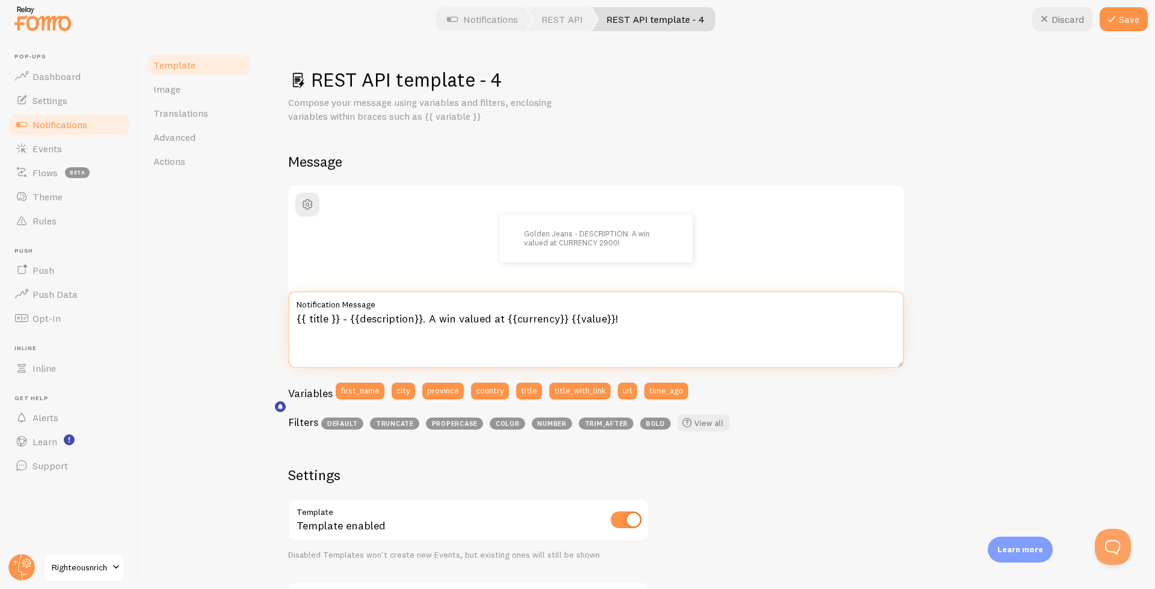
scroll to position [310, 0]
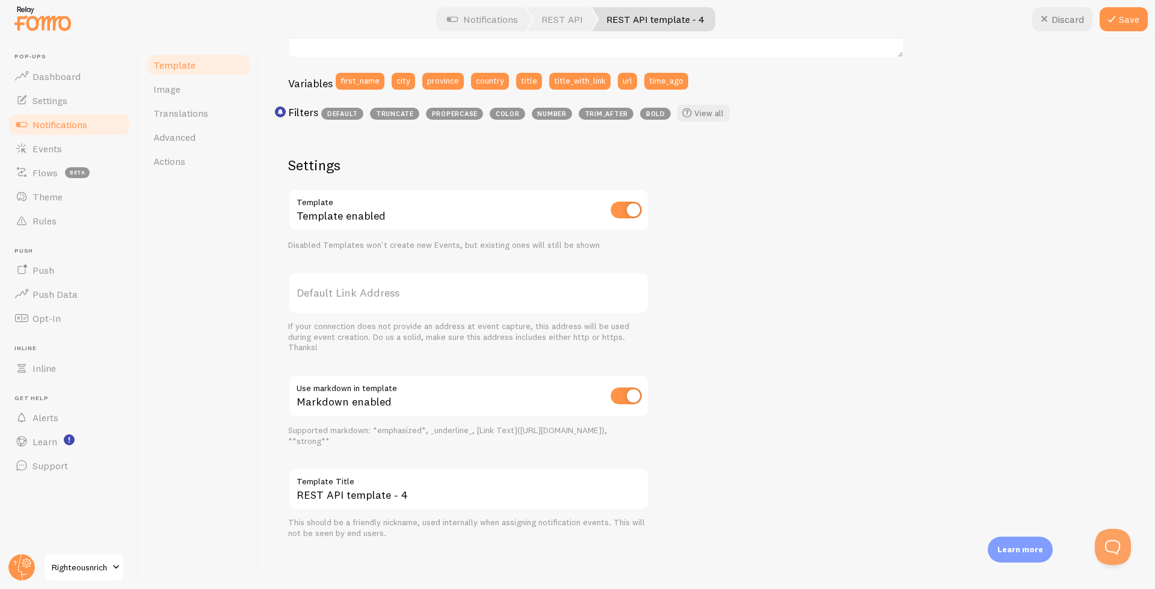
click at [626, 396] on input "checkbox" at bounding box center [626, 395] width 31 height 17
checkbox input "false"
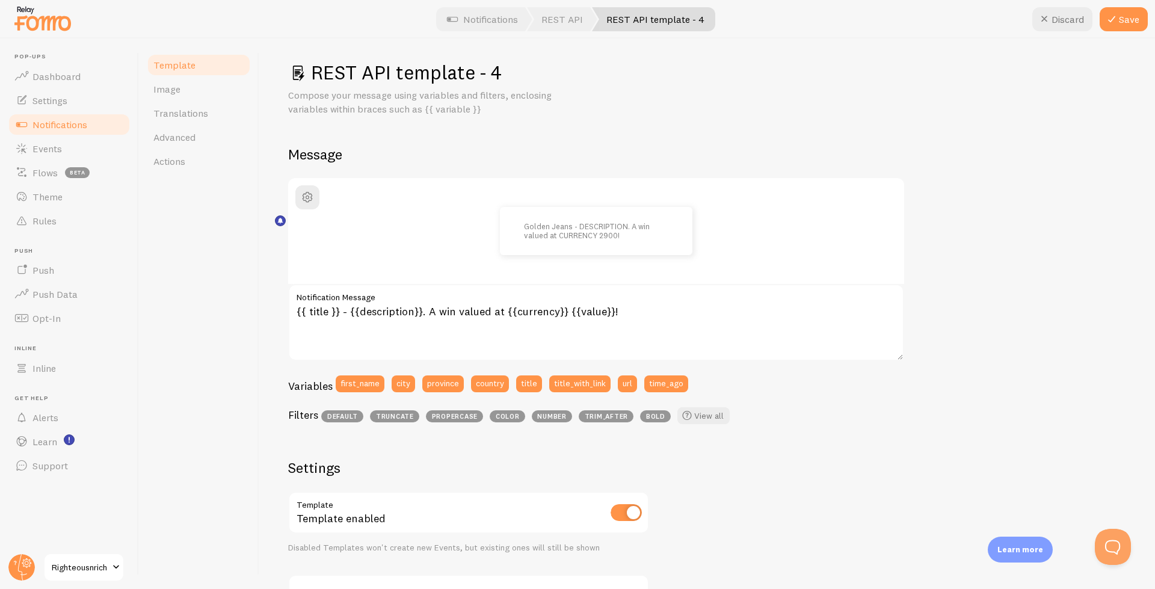
scroll to position [0, 0]
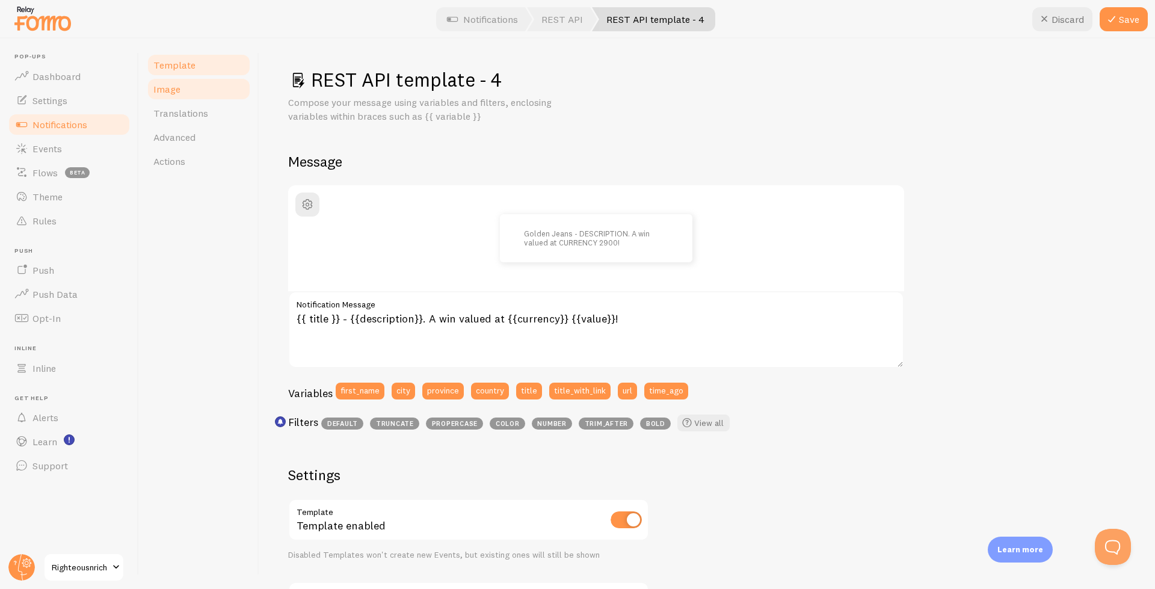
click at [205, 90] on link "Image" at bounding box center [198, 89] width 105 height 24
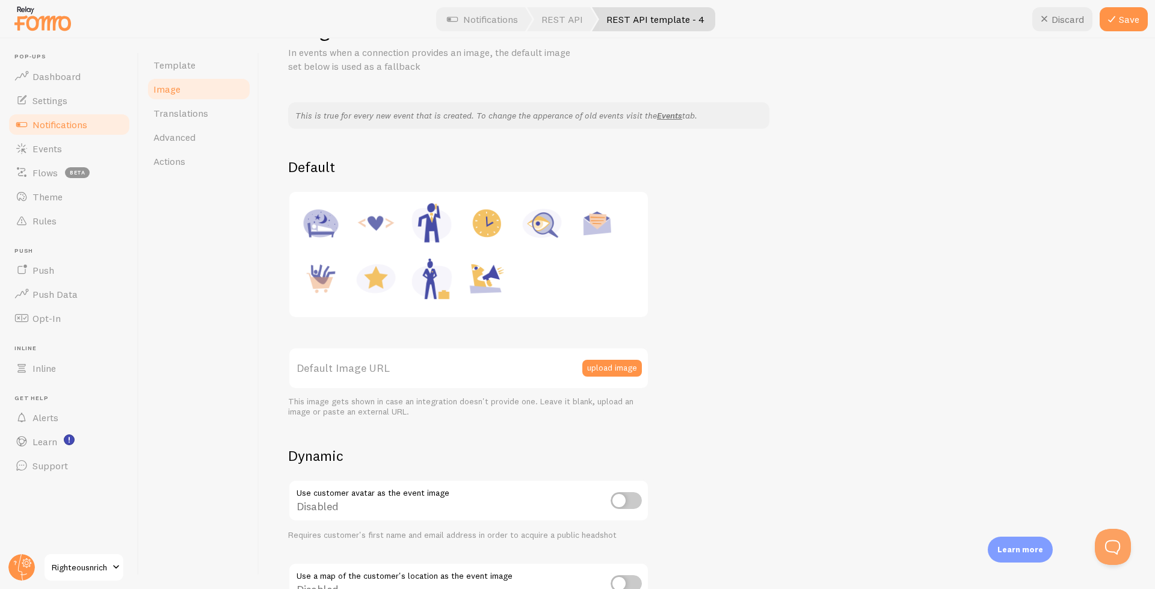
scroll to position [72, 0]
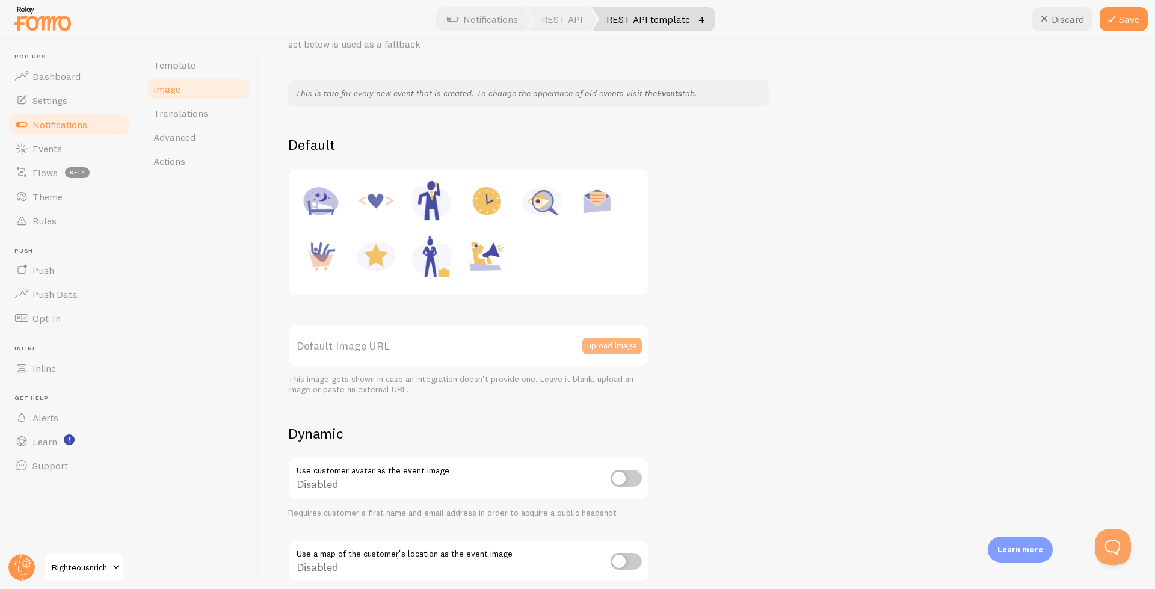
click at [615, 346] on button "upload image" at bounding box center [612, 345] width 60 height 17
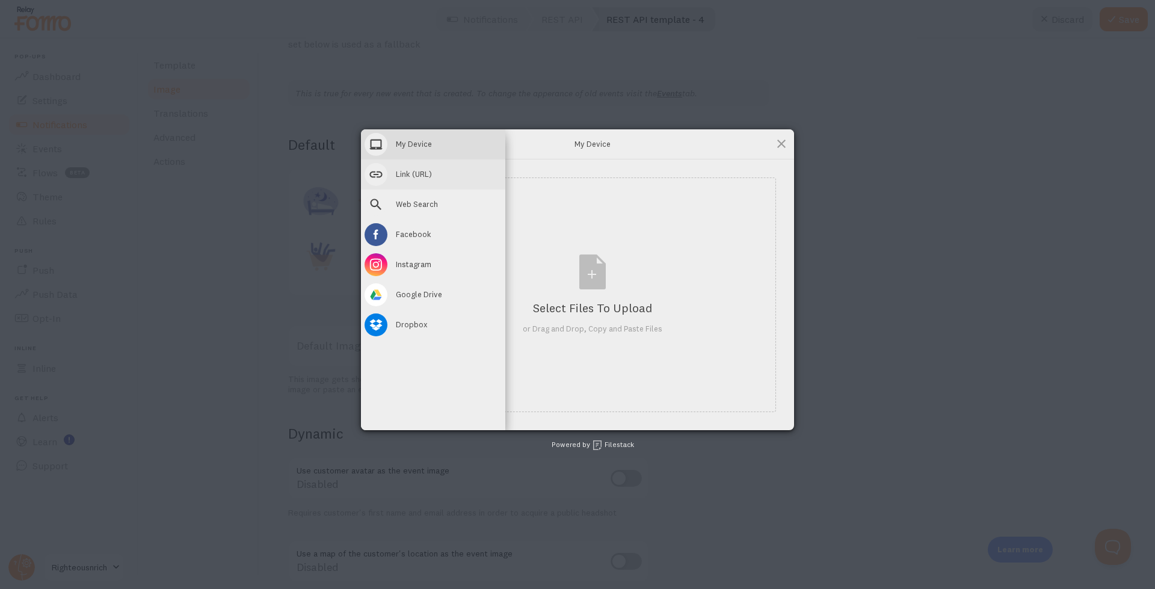
click at [408, 177] on span "Link (URL)" at bounding box center [414, 173] width 36 height 11
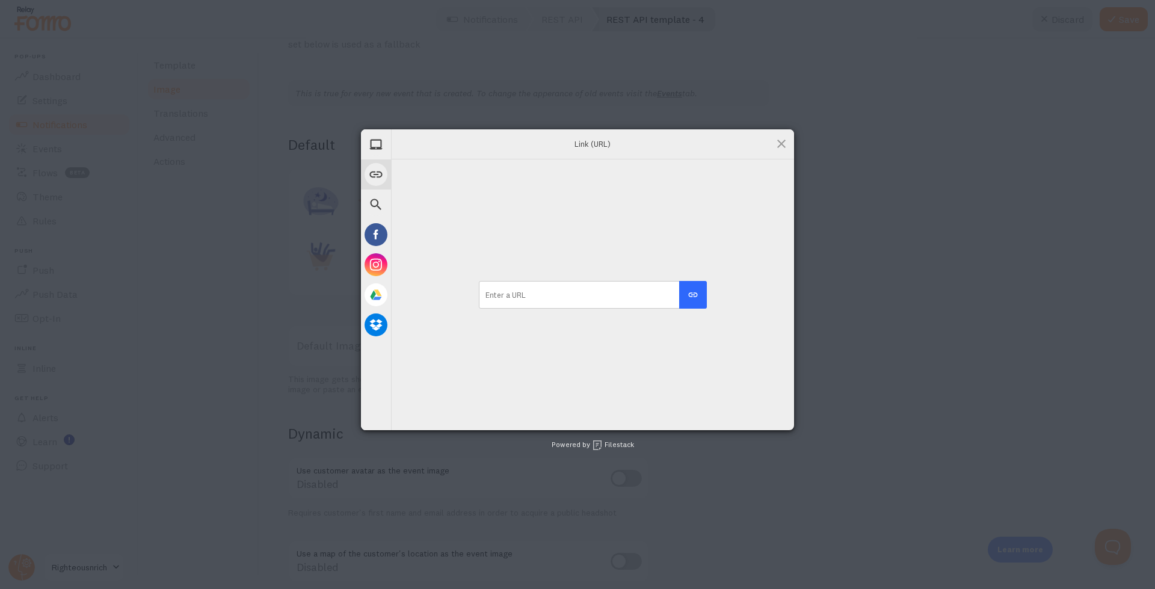
click at [168, 262] on div "My Device Link (URL) Web Search Facebook Instagram Google Drive Dropbox Link (U…" at bounding box center [577, 294] width 1155 height 589
click at [792, 147] on div "Link (URL)" at bounding box center [592, 144] width 403 height 30
click at [780, 142] on span at bounding box center [781, 143] width 13 height 13
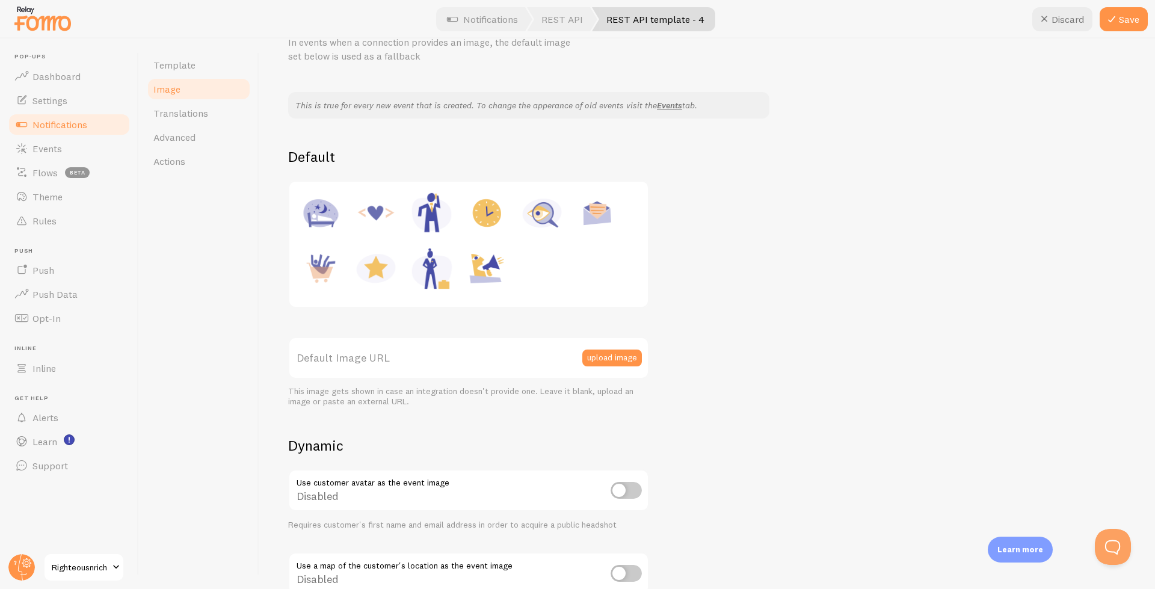
scroll to position [60, 0]
click at [162, 72] on link "Template" at bounding box center [198, 65] width 105 height 24
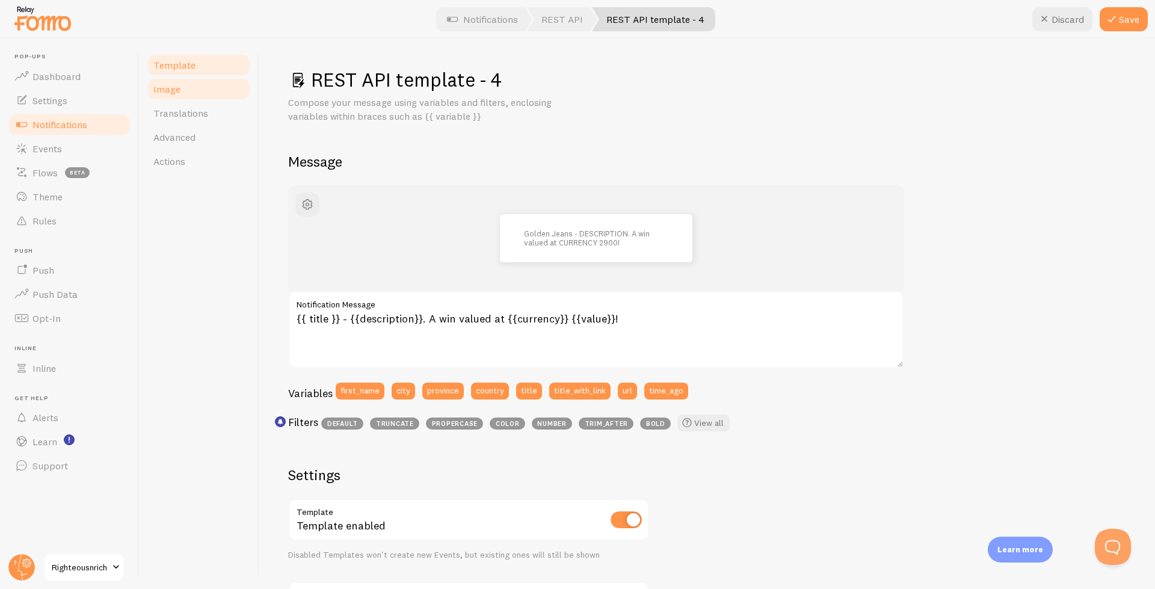
click at [161, 100] on link "Image" at bounding box center [198, 89] width 105 height 24
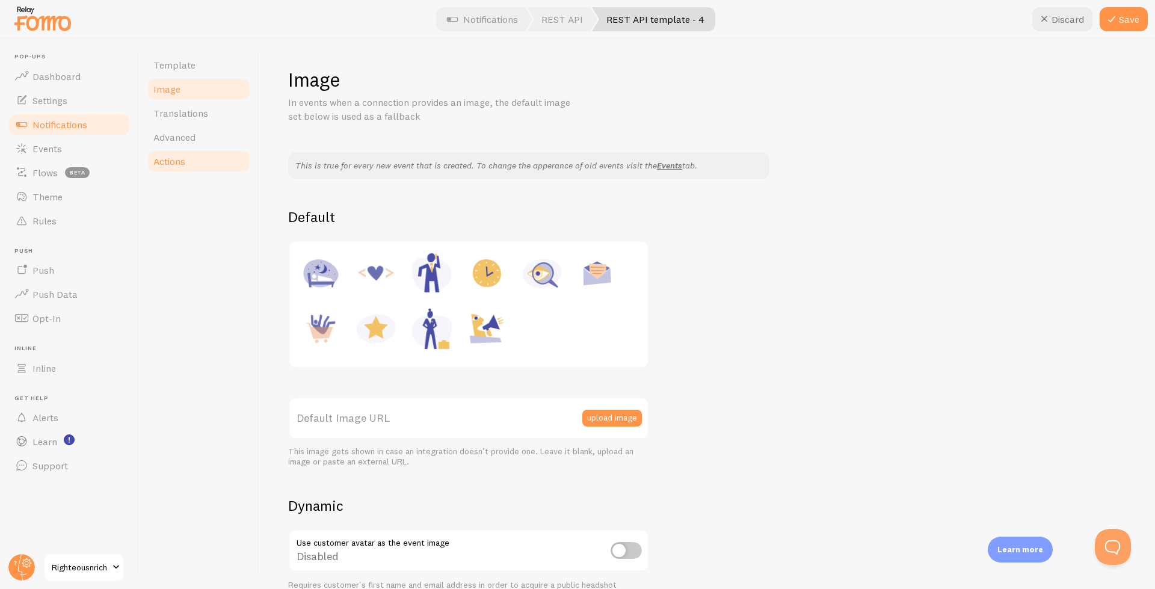
click at [170, 159] on span "Actions" at bounding box center [169, 161] width 32 height 12
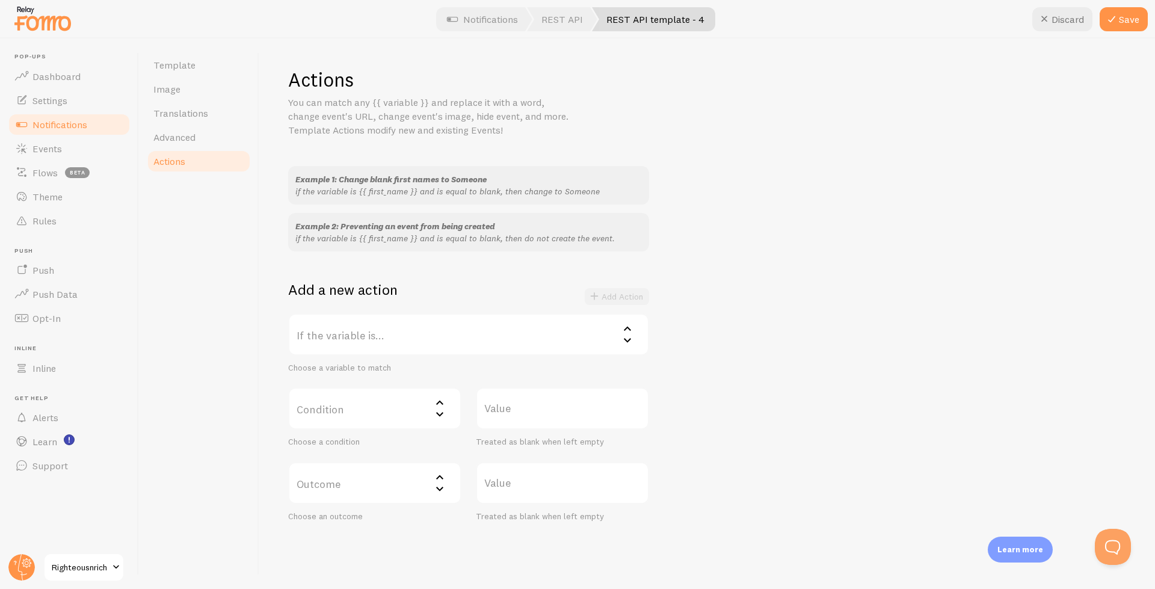
click at [420, 332] on label "If the variable is..." at bounding box center [468, 334] width 361 height 42
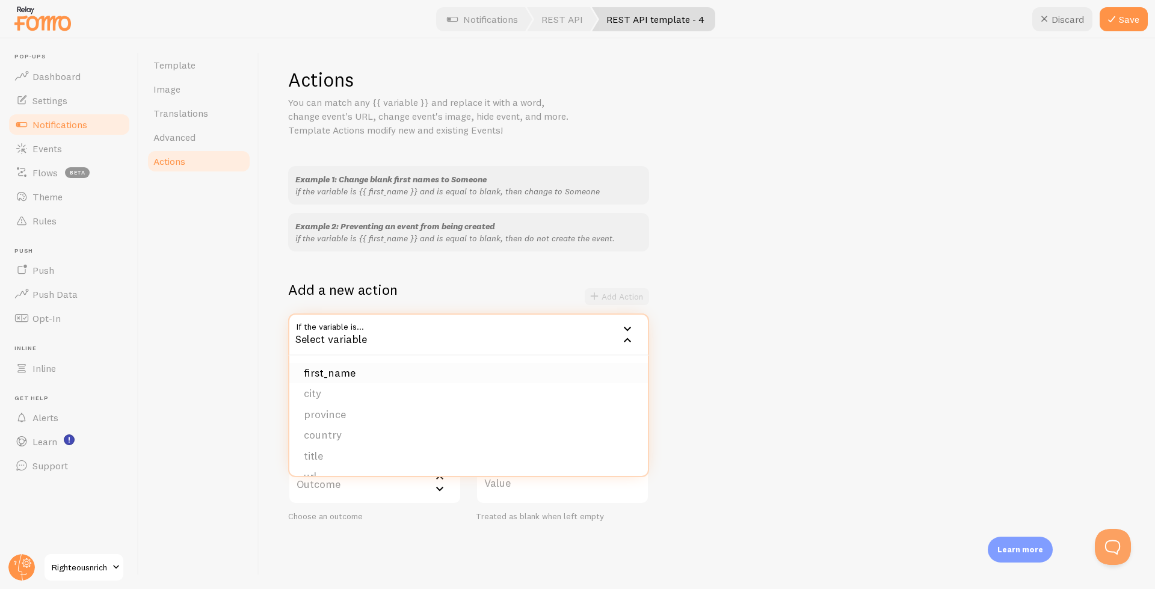
scroll to position [143, 0]
click at [923, 359] on div "Example 1: Change blank first names to Someone if the variable is {{ first_name…" at bounding box center [707, 343] width 838 height 355
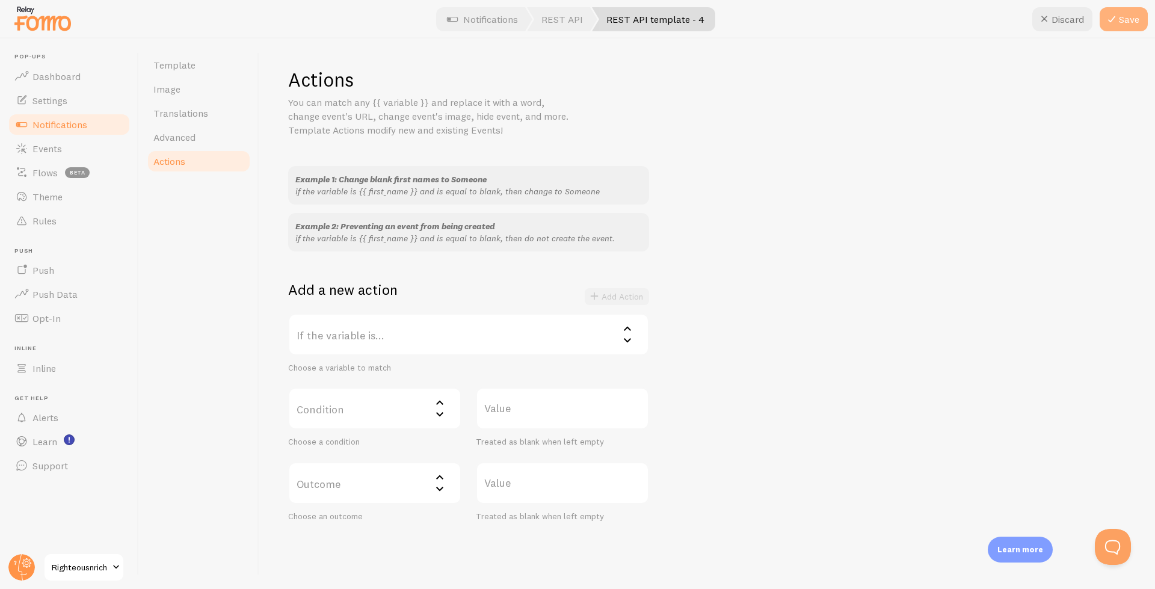
click at [1118, 14] on icon at bounding box center [1111, 19] width 14 height 14
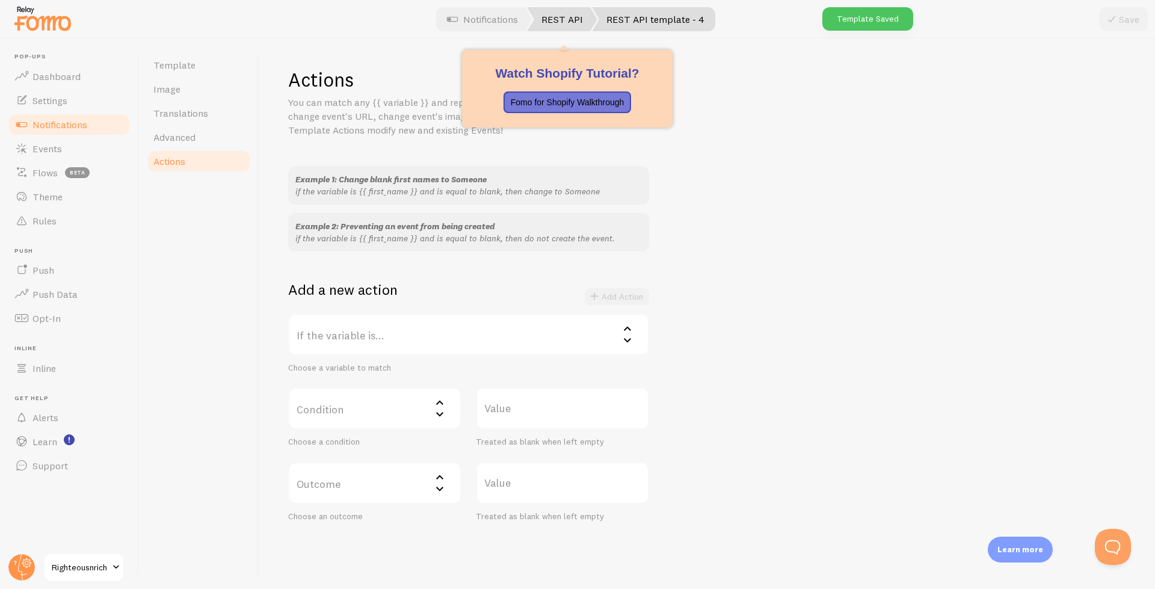
click at [558, 28] on link "REST API" at bounding box center [562, 19] width 70 height 24
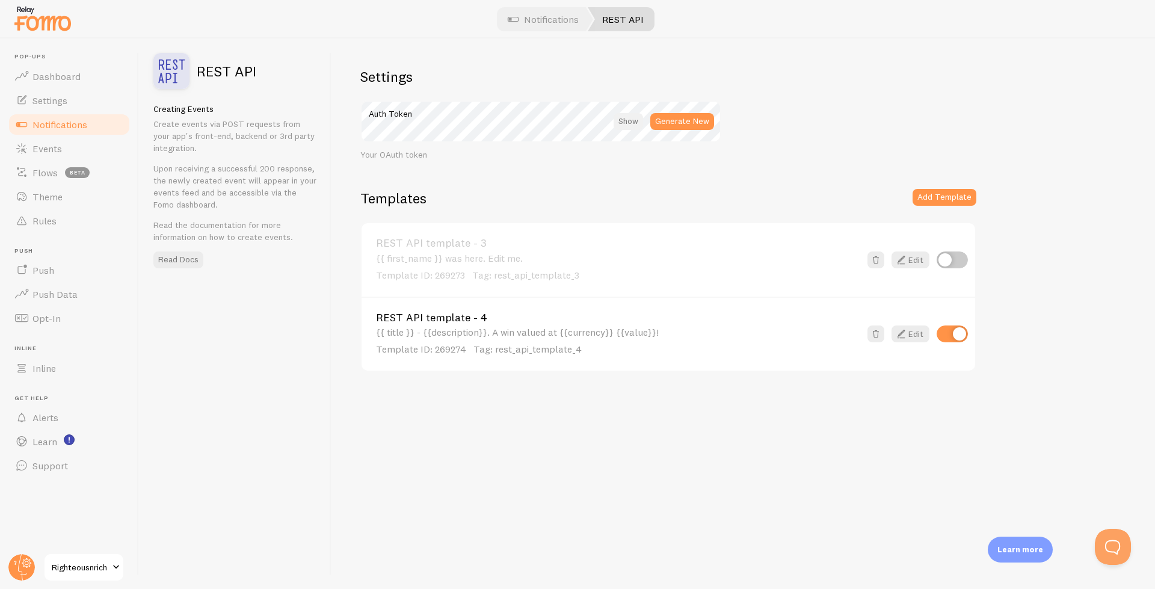
click at [634, 126] on div at bounding box center [628, 121] width 29 height 17
click at [188, 258] on link "Read Docs" at bounding box center [178, 259] width 50 height 17
click at [926, 339] on link "Edit" at bounding box center [910, 333] width 38 height 17
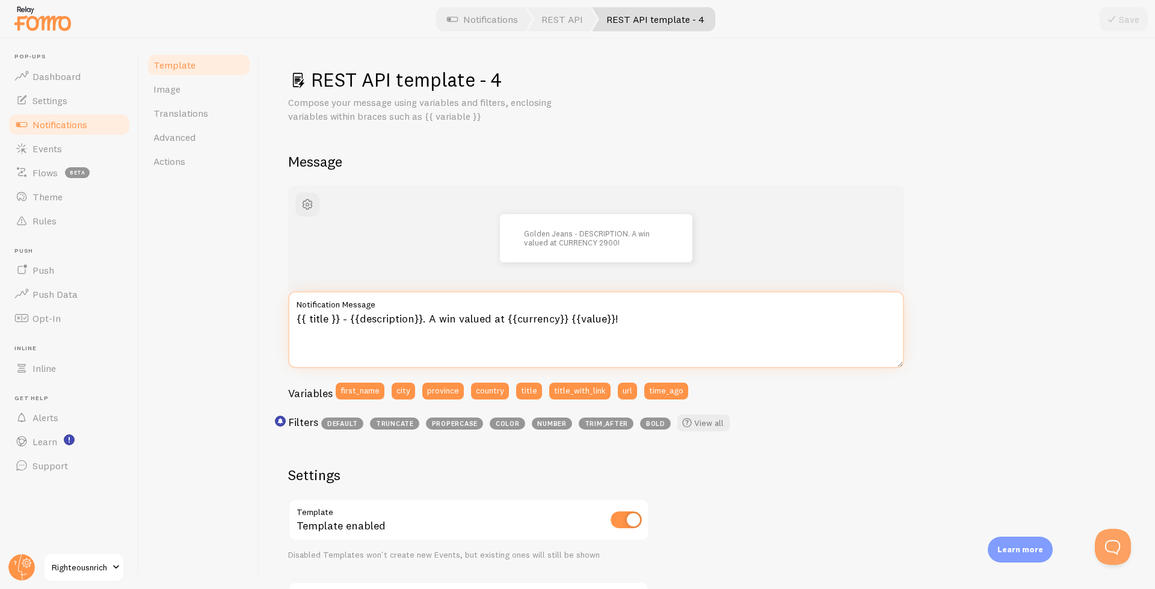
click at [635, 321] on textarea "{{ title }} - {{description}}. A win valued at {{currency}} {{value}}!" at bounding box center [596, 329] width 616 height 77
type textarea "{{ title }} - {{description}}. A win valued at {{currency}} {{value}}! Happened…"
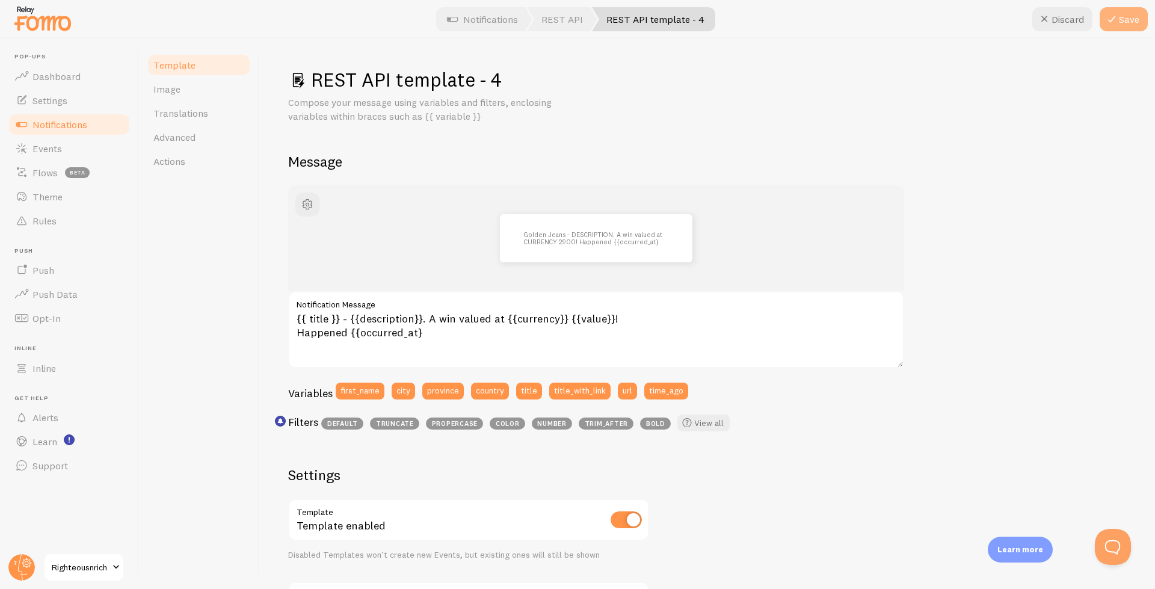
click at [1118, 25] on icon at bounding box center [1111, 19] width 14 height 14
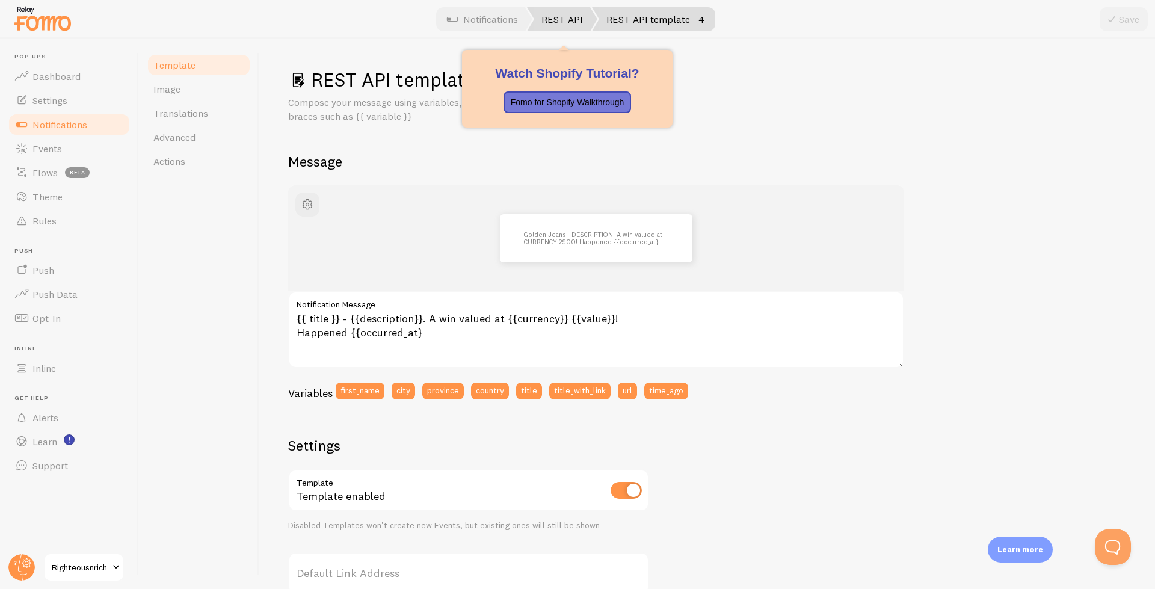
click at [532, 16] on span at bounding box center [530, 19] width 7 height 24
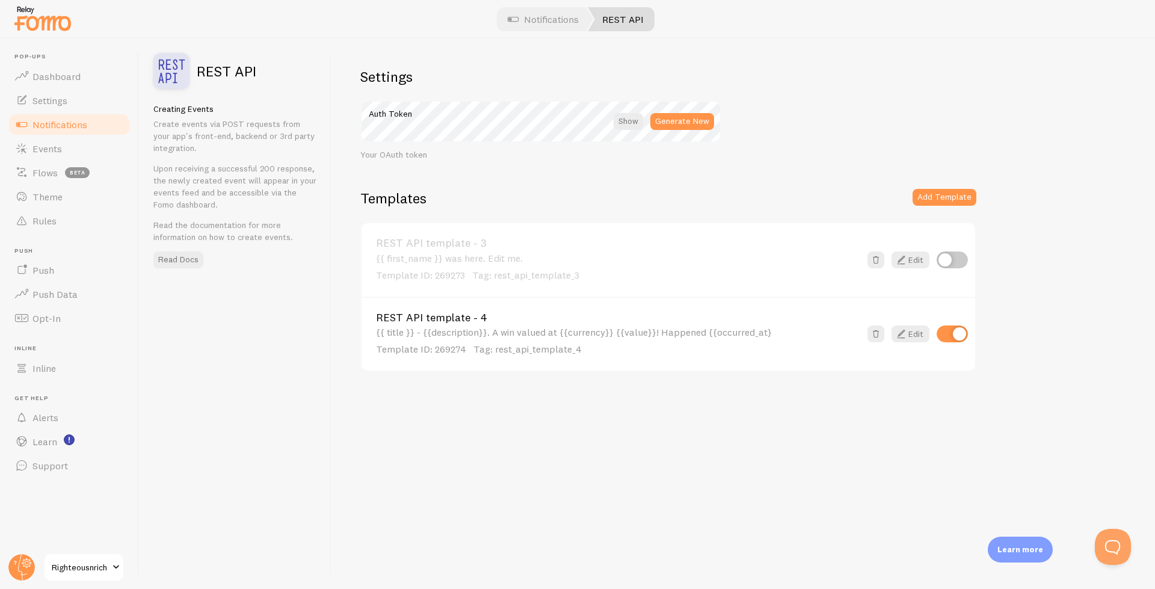
click at [814, 318] on link "REST API template - 4" at bounding box center [618, 317] width 484 height 11
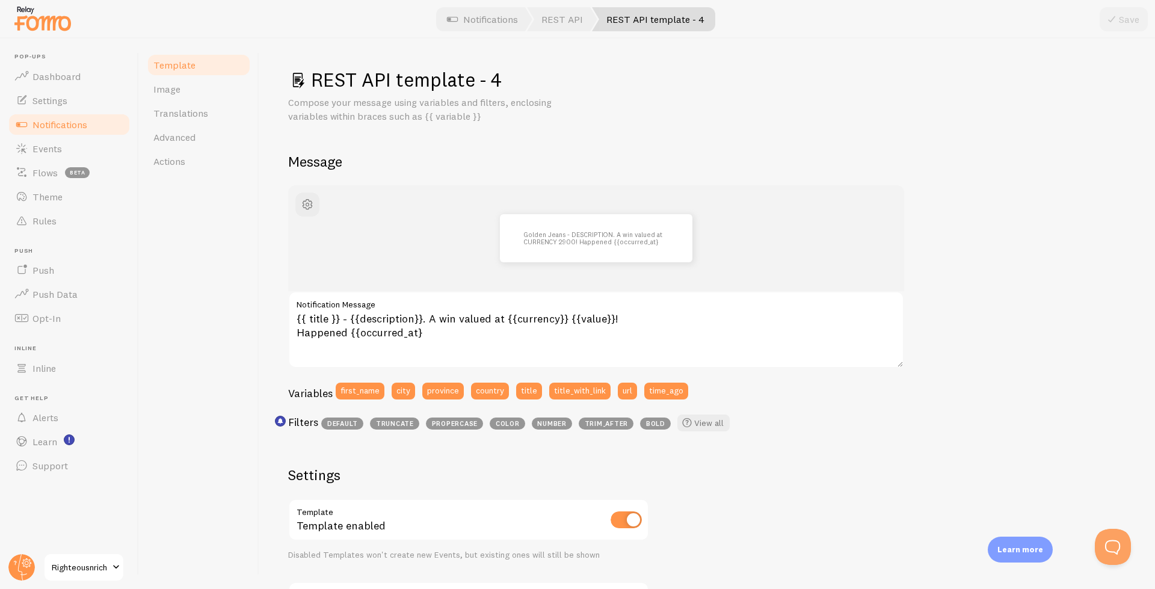
click at [57, 115] on link "Notifications" at bounding box center [69, 124] width 124 height 24
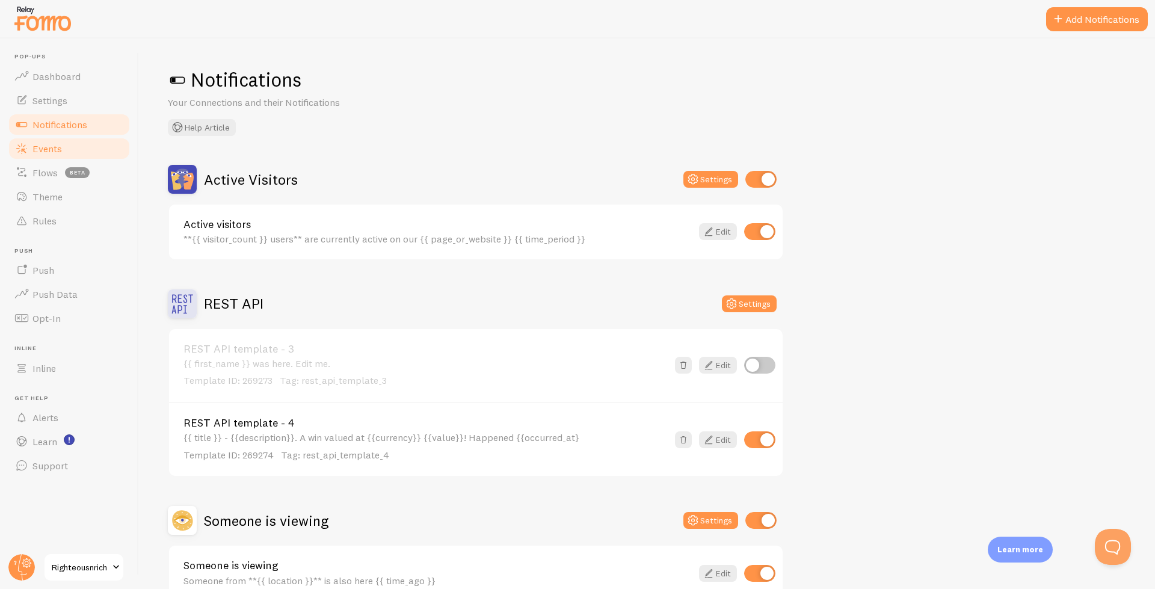
click at [44, 145] on span "Events" at bounding box center [46, 149] width 29 height 12
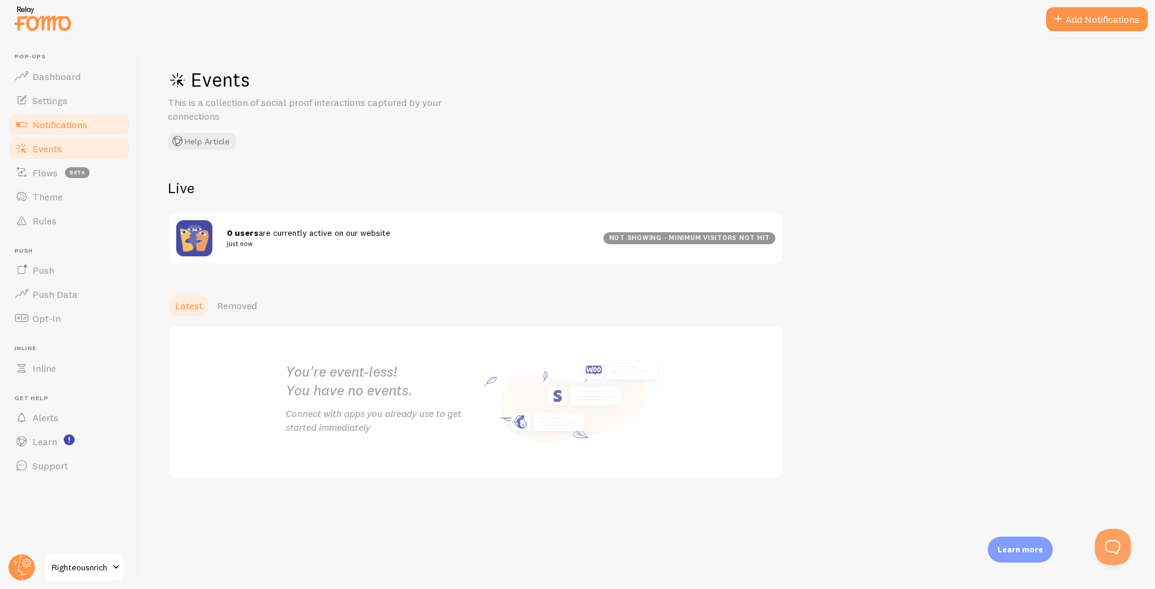
click at [49, 129] on span "Notifications" at bounding box center [59, 124] width 55 height 12
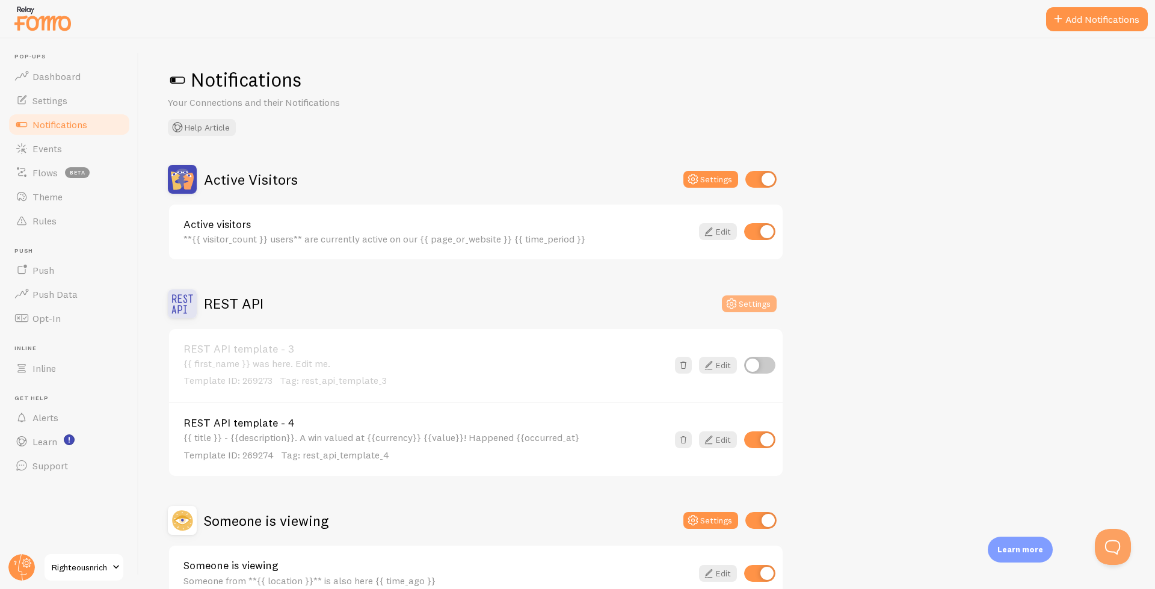
click at [740, 309] on button "Settings" at bounding box center [749, 303] width 55 height 17
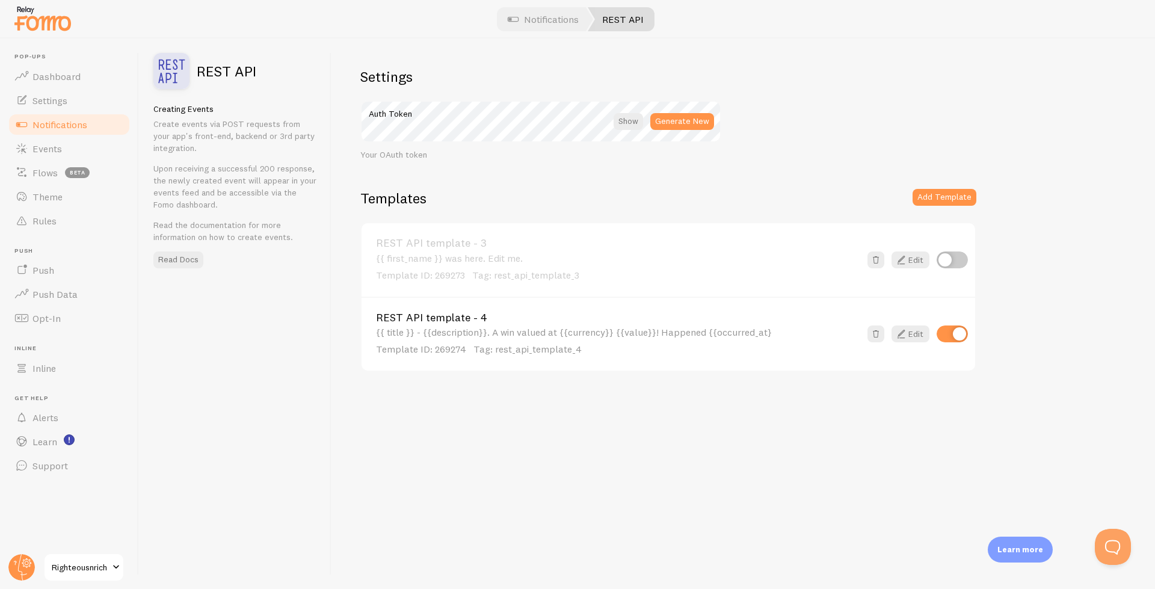
click at [956, 340] on input "checkbox" at bounding box center [952, 333] width 31 height 17
checkbox input "true"
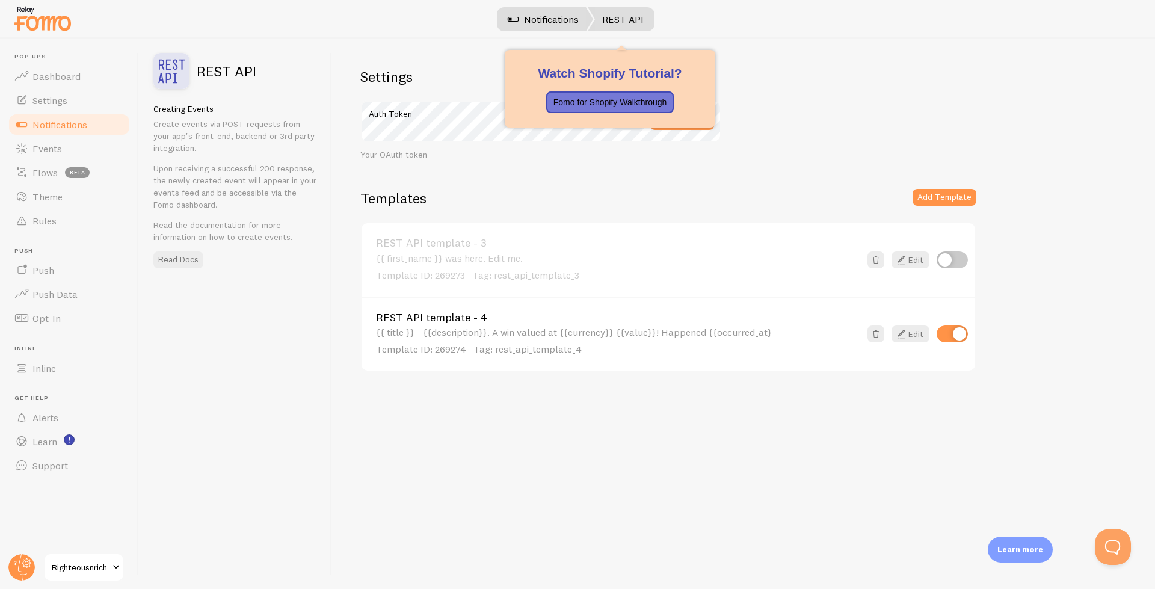
click at [562, 22] on link "Notifications" at bounding box center [543, 19] width 100 height 24
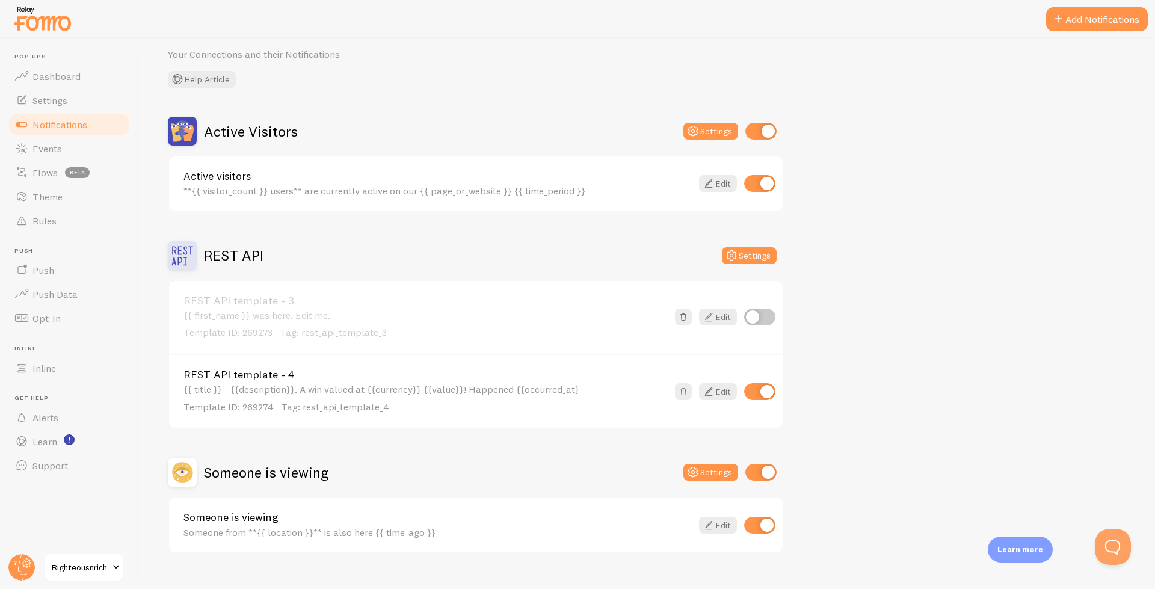
scroll to position [70, 0]
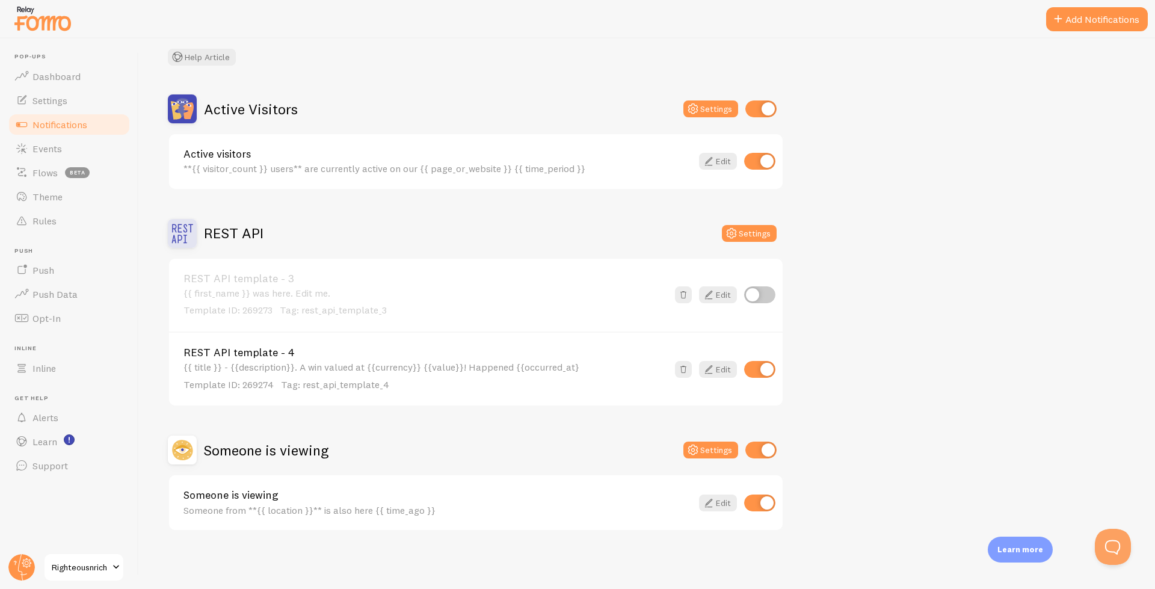
click at [760, 450] on input "checkbox" at bounding box center [760, 450] width 31 height 17
checkbox input "false"
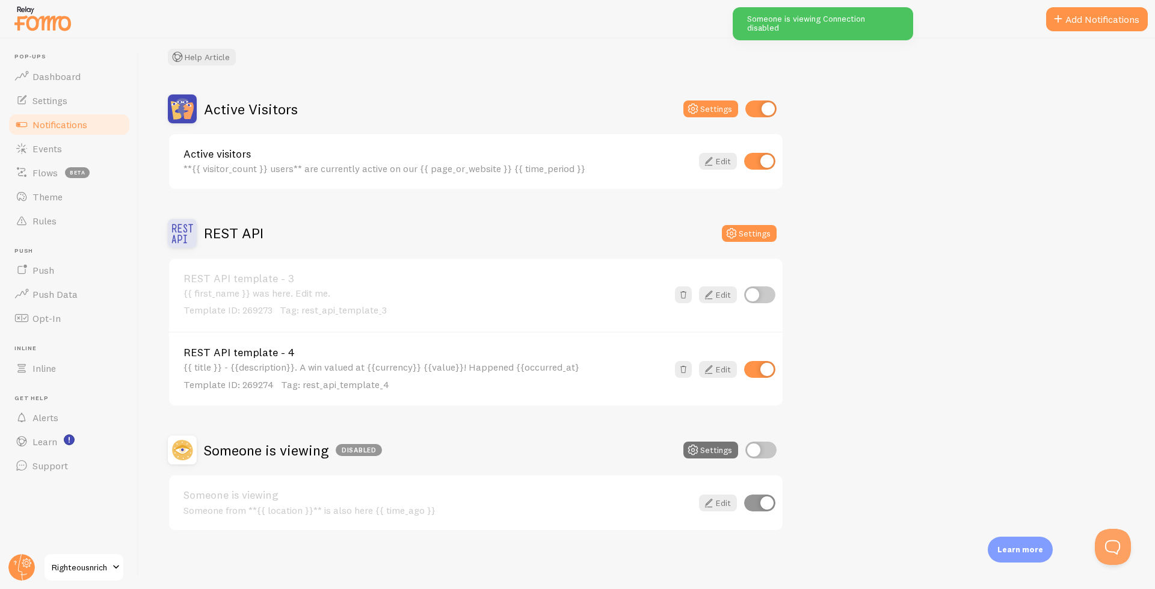
click at [769, 95] on div "Active Visitors Settings" at bounding box center [476, 108] width 616 height 29
click at [768, 108] on input "checkbox" at bounding box center [760, 108] width 31 height 17
checkbox input "false"
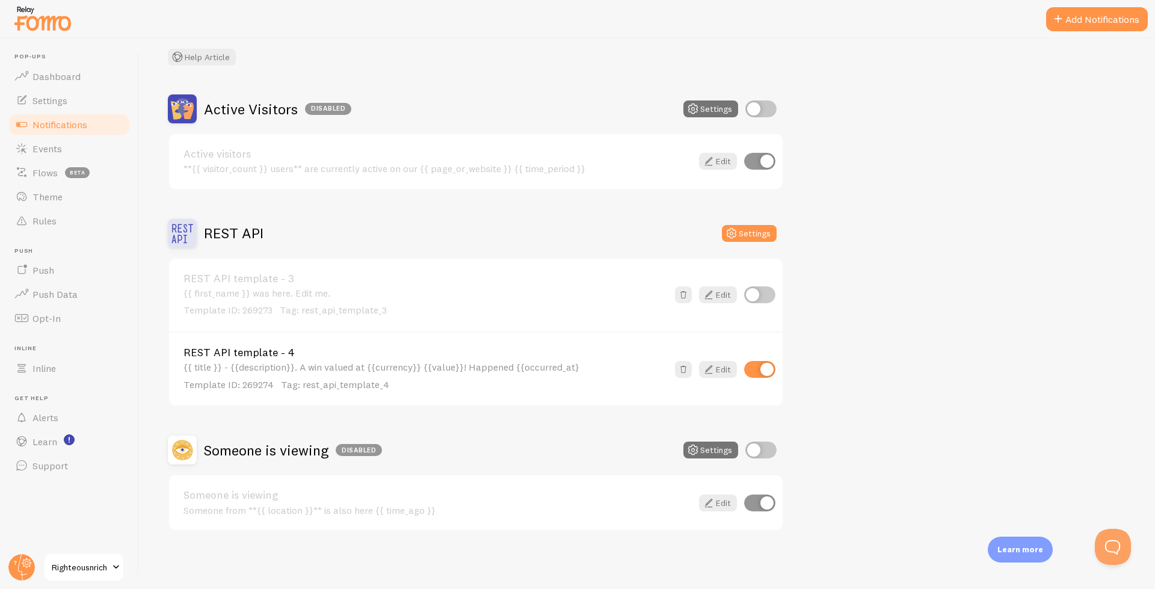
click at [737, 294] on div "Edit" at bounding box center [722, 294] width 108 height 17
click at [718, 371] on link "Edit" at bounding box center [718, 369] width 38 height 17
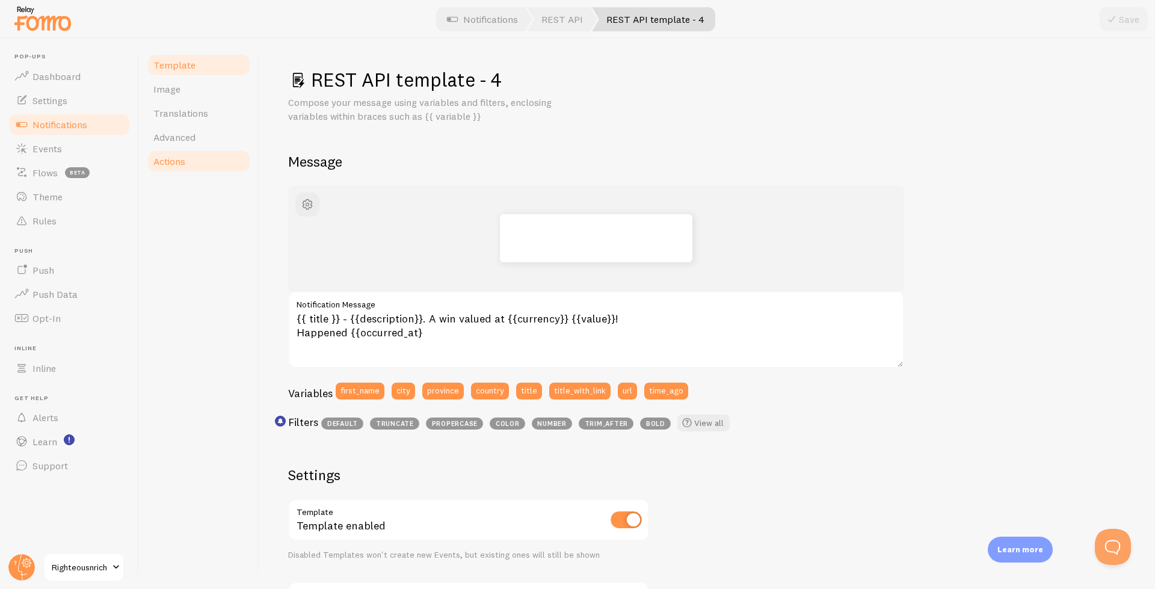
click at [168, 164] on span "Actions" at bounding box center [169, 161] width 32 height 12
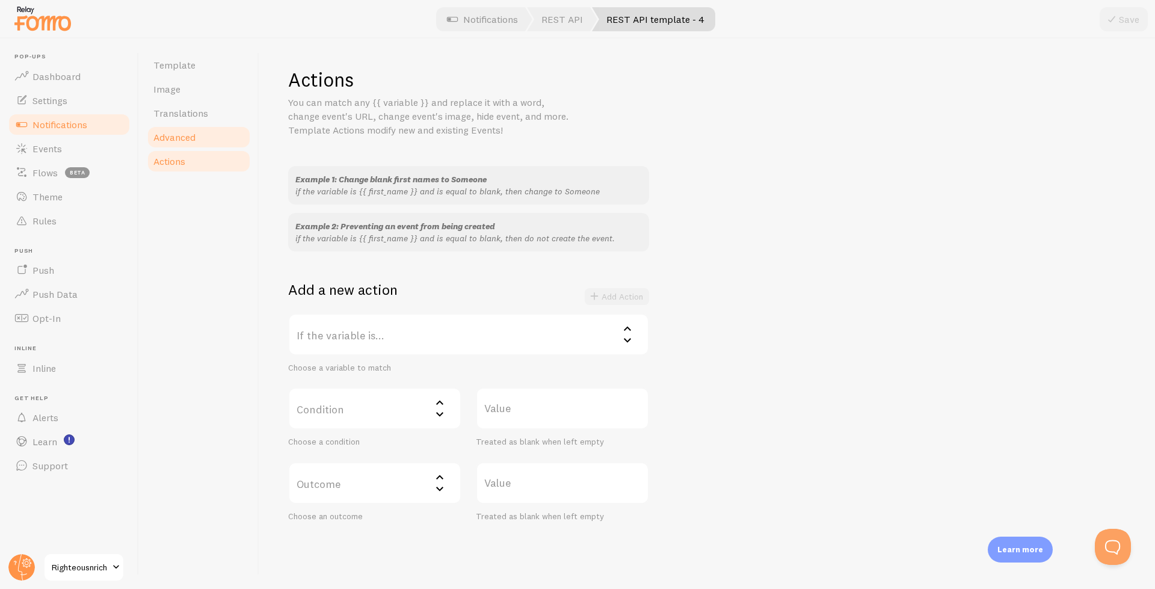
click at [171, 145] on link "Advanced" at bounding box center [198, 137] width 105 height 24
click at [178, 112] on span "Translations" at bounding box center [180, 113] width 55 height 12
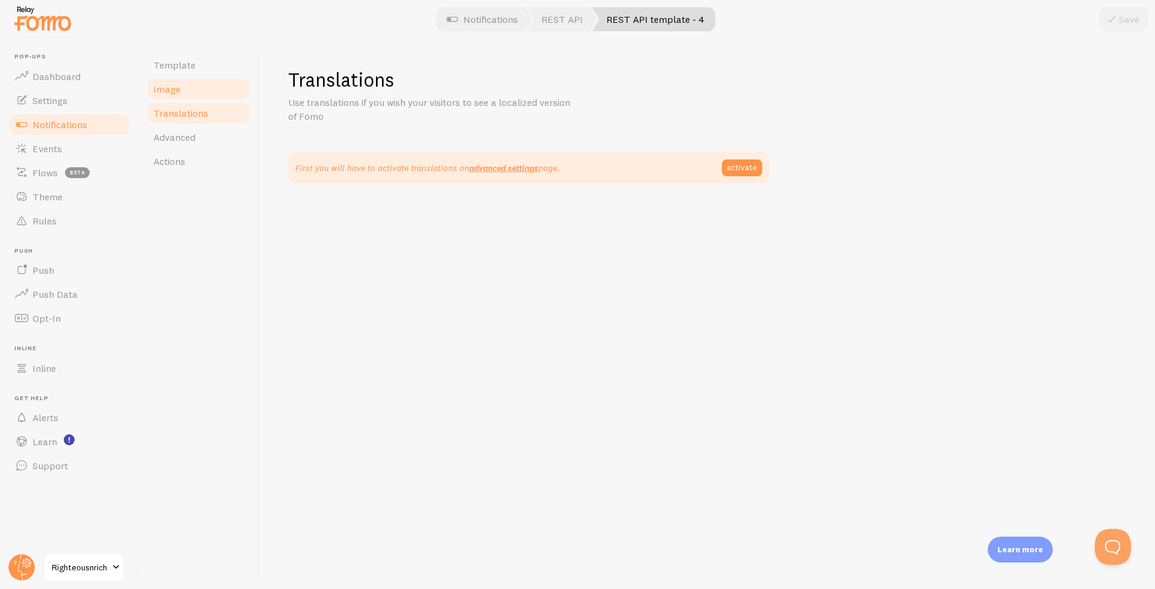
click at [179, 82] on link "Image" at bounding box center [198, 89] width 105 height 24
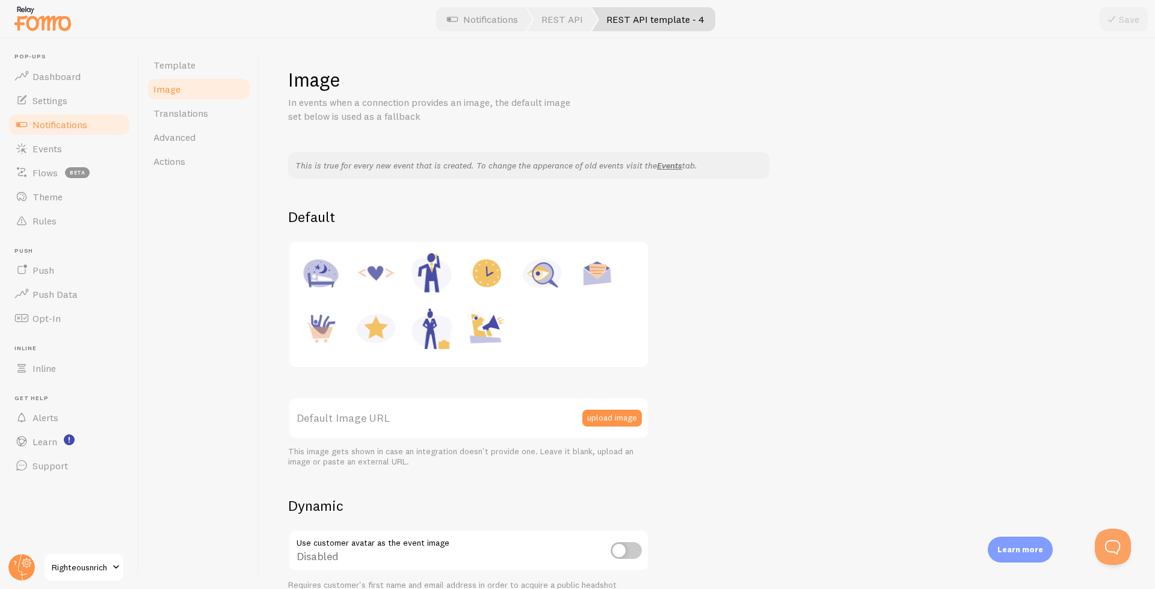
click at [565, 32] on div at bounding box center [577, 19] width 1155 height 38
click at [572, 18] on link "REST API" at bounding box center [562, 19] width 70 height 24
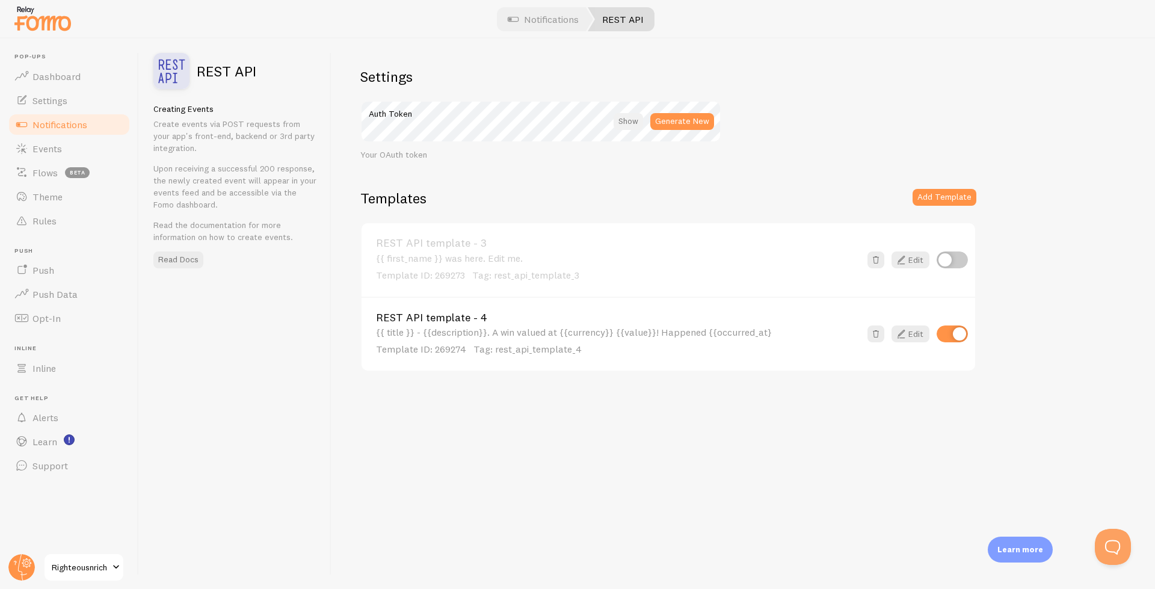
click at [635, 115] on div at bounding box center [628, 121] width 29 height 17
click at [541, 26] on link "Notifications" at bounding box center [543, 19] width 100 height 24
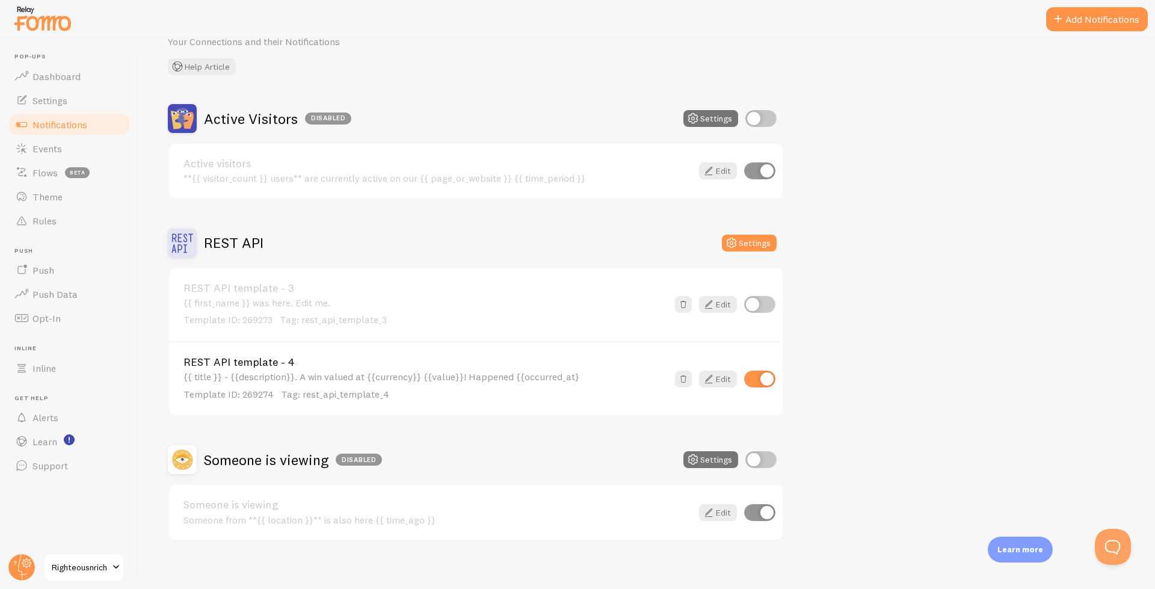
scroll to position [70, 0]
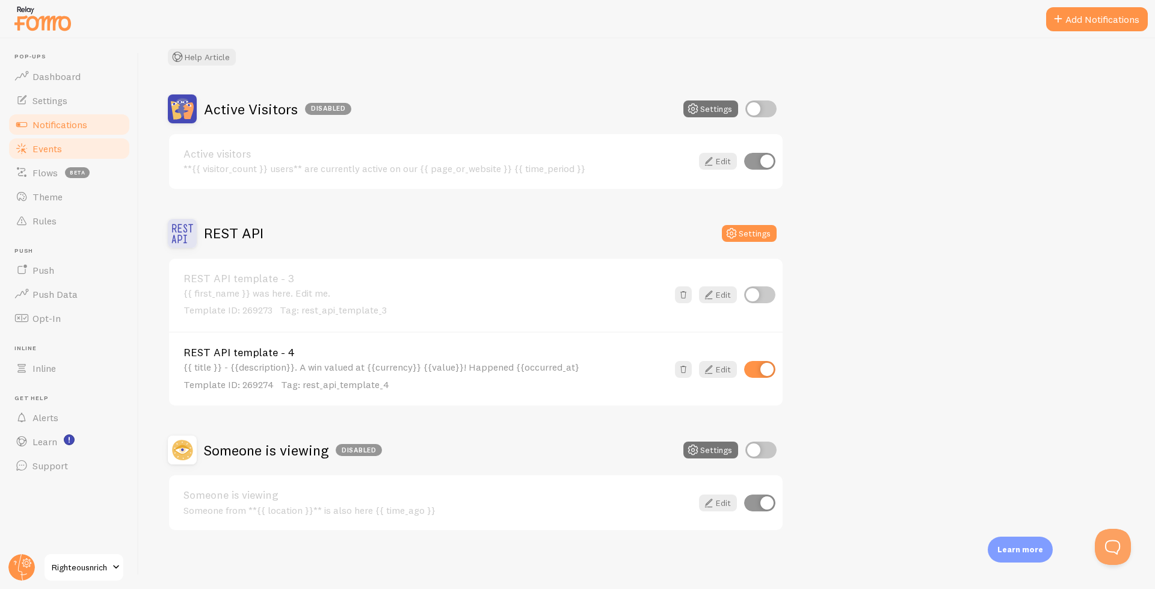
click at [69, 152] on link "Events" at bounding box center [69, 149] width 124 height 24
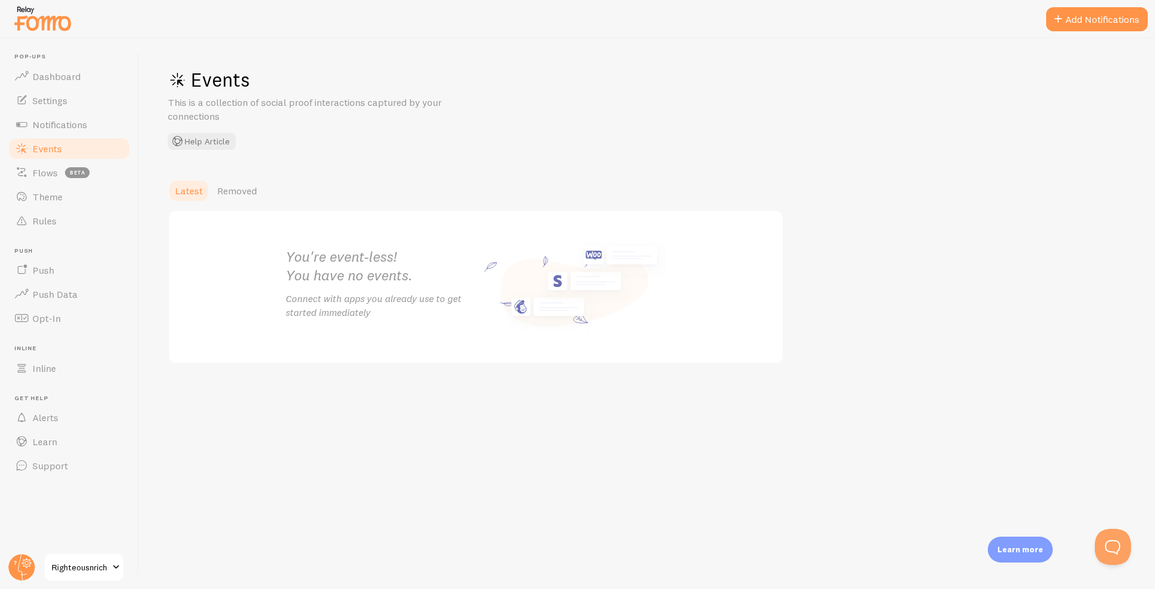
click at [352, 300] on p "Connect with apps you already use to get started immediately" at bounding box center [381, 306] width 190 height 28
click at [229, 189] on span "Removed" at bounding box center [237, 191] width 40 height 12
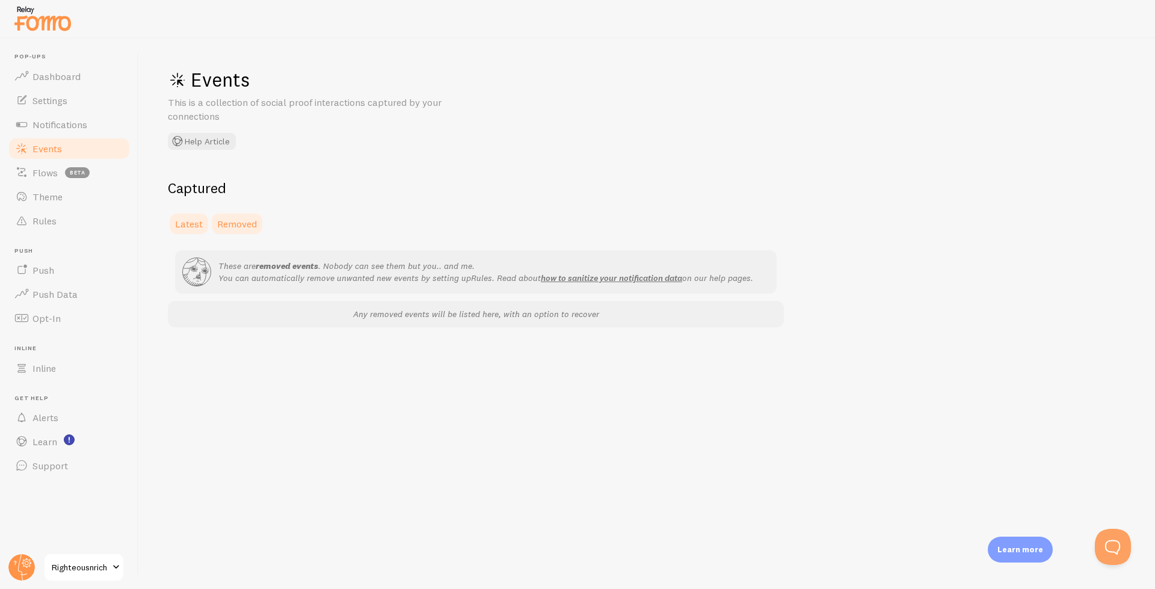
click at [188, 221] on span "Latest" at bounding box center [189, 224] width 28 height 12
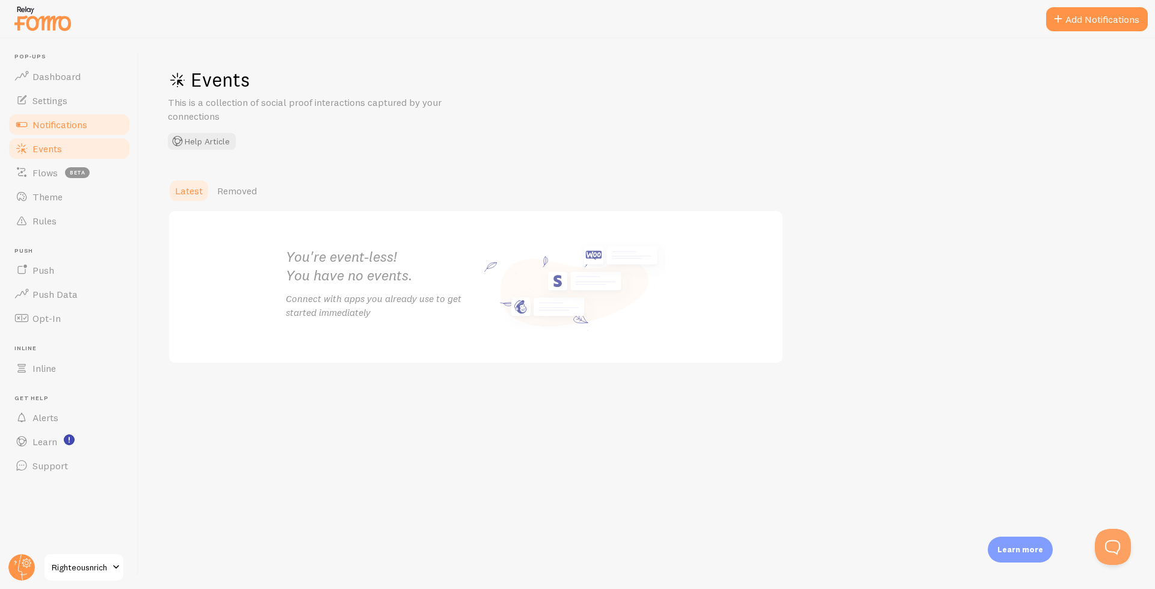
click at [48, 122] on span "Notifications" at bounding box center [59, 124] width 55 height 12
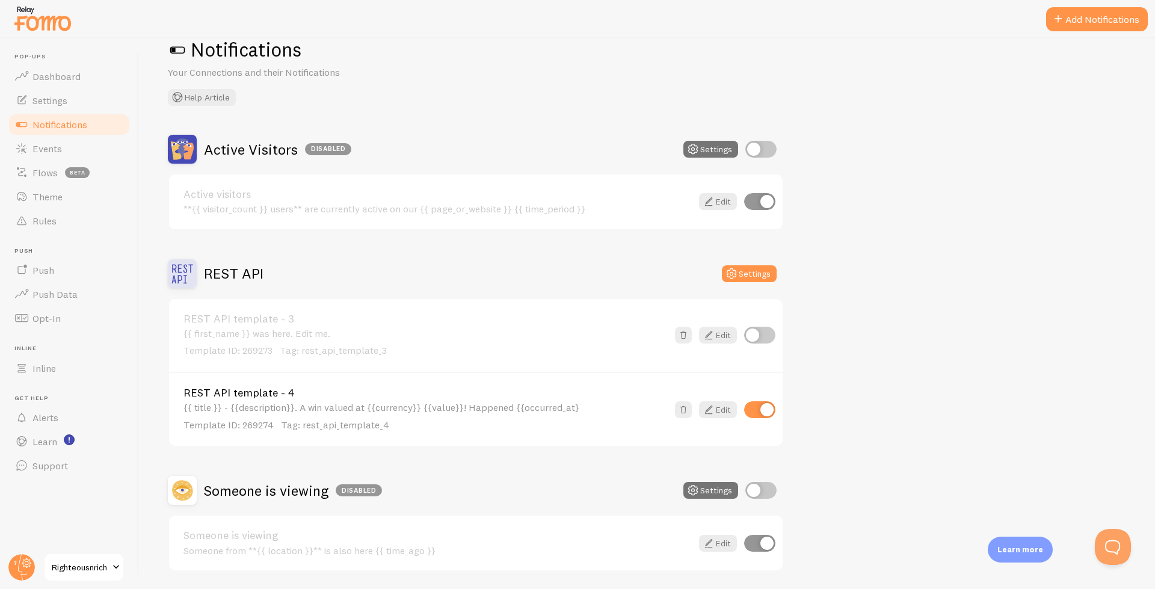
scroll to position [70, 0]
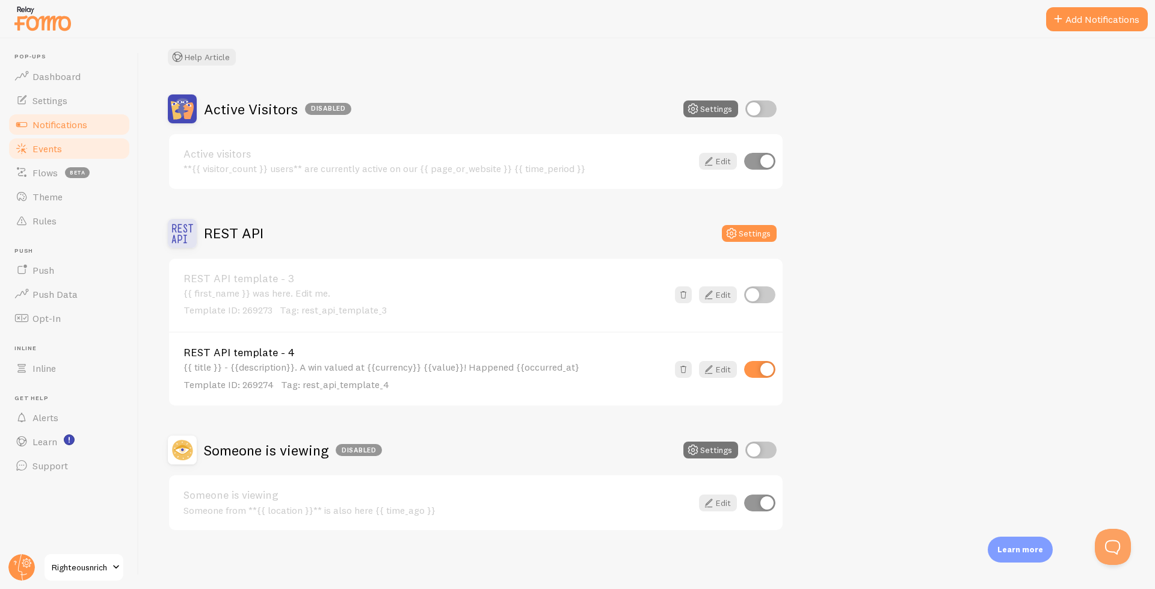
click at [43, 152] on span "Events" at bounding box center [46, 149] width 29 height 12
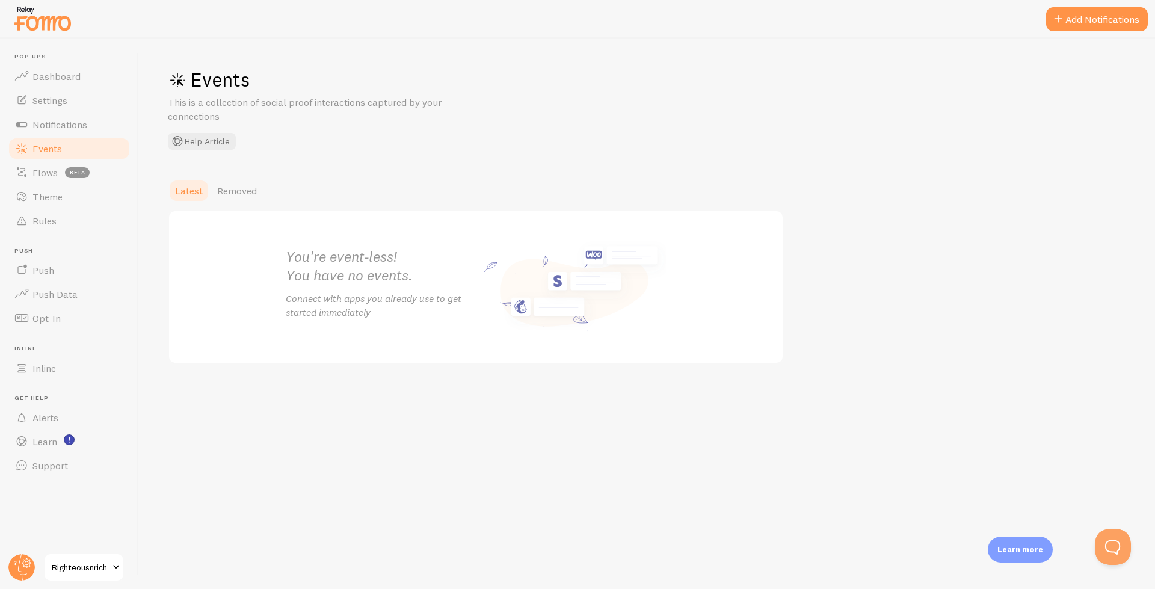
click at [373, 331] on div "You're event-less! You have no events. Connect with apps you already use to get…" at bounding box center [475, 287] width 409 height 152
click at [544, 289] on div "You're event-less! You have no events. Connect with apps you already use to get…" at bounding box center [475, 287] width 409 height 152
click at [49, 449] on link "Learn" at bounding box center [69, 441] width 124 height 24
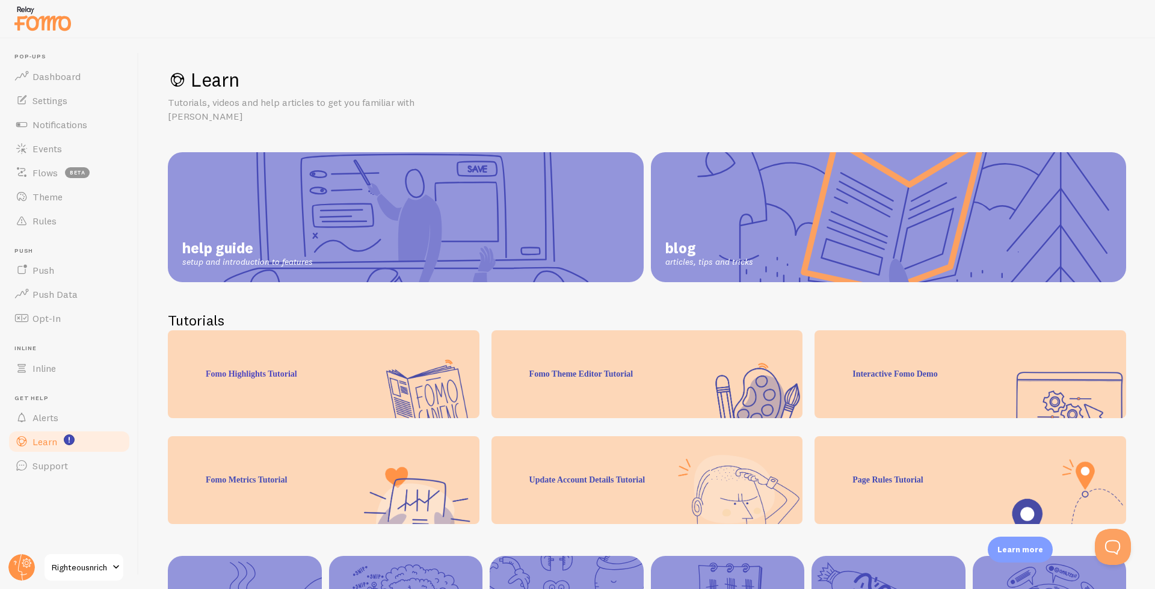
click at [432, 224] on link "help guide setup and introduction to features" at bounding box center [406, 217] width 476 height 130
click at [55, 140] on link "Events" at bounding box center [69, 149] width 124 height 24
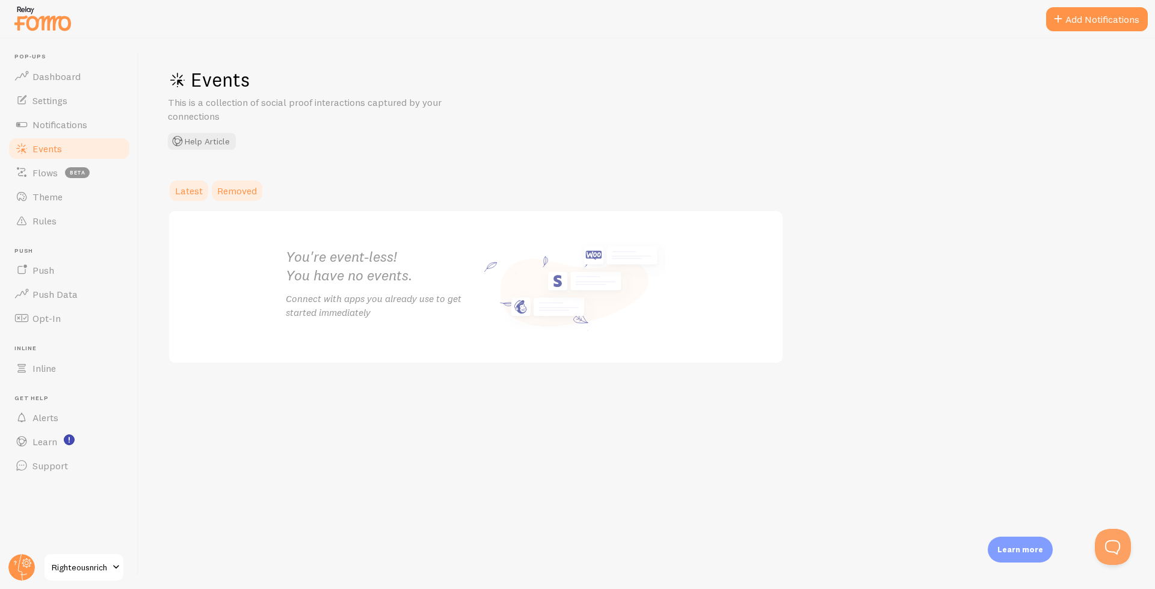
click at [232, 188] on span "Removed" at bounding box center [237, 191] width 40 height 12
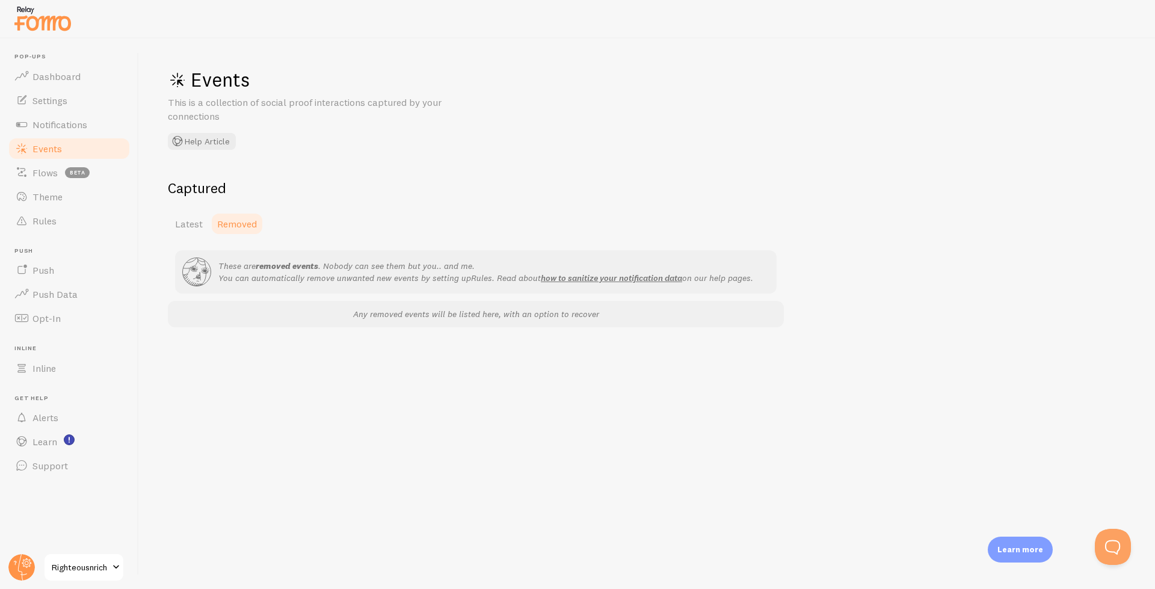
click at [187, 181] on h2 "Captured" at bounding box center [476, 188] width 616 height 19
click at [192, 228] on span "Latest" at bounding box center [189, 224] width 28 height 12
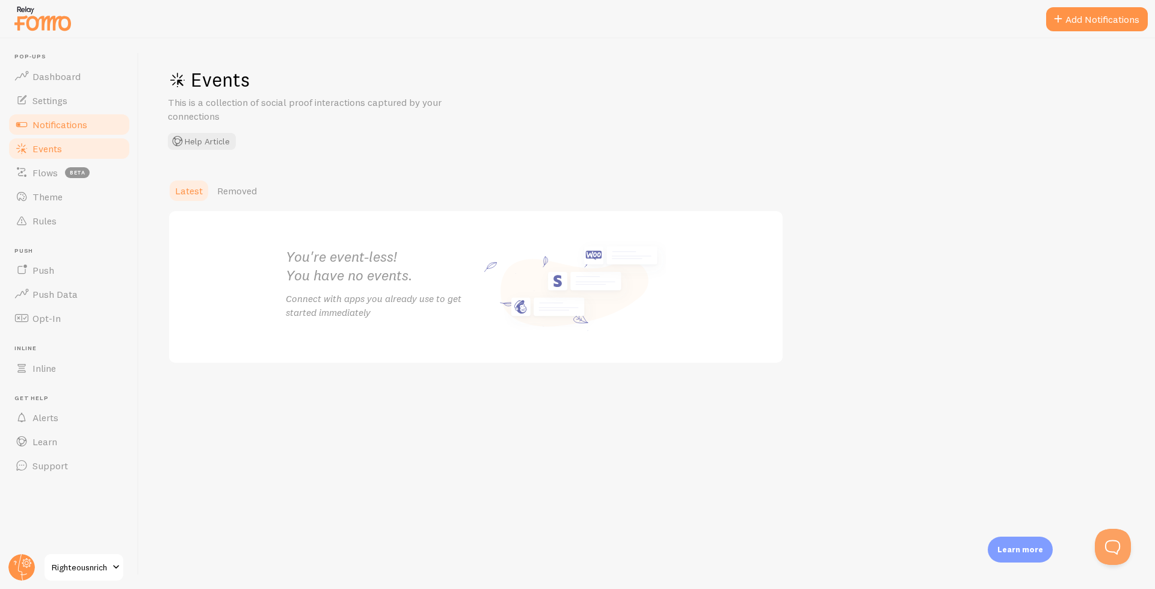
click at [63, 126] on span "Notifications" at bounding box center [59, 124] width 55 height 12
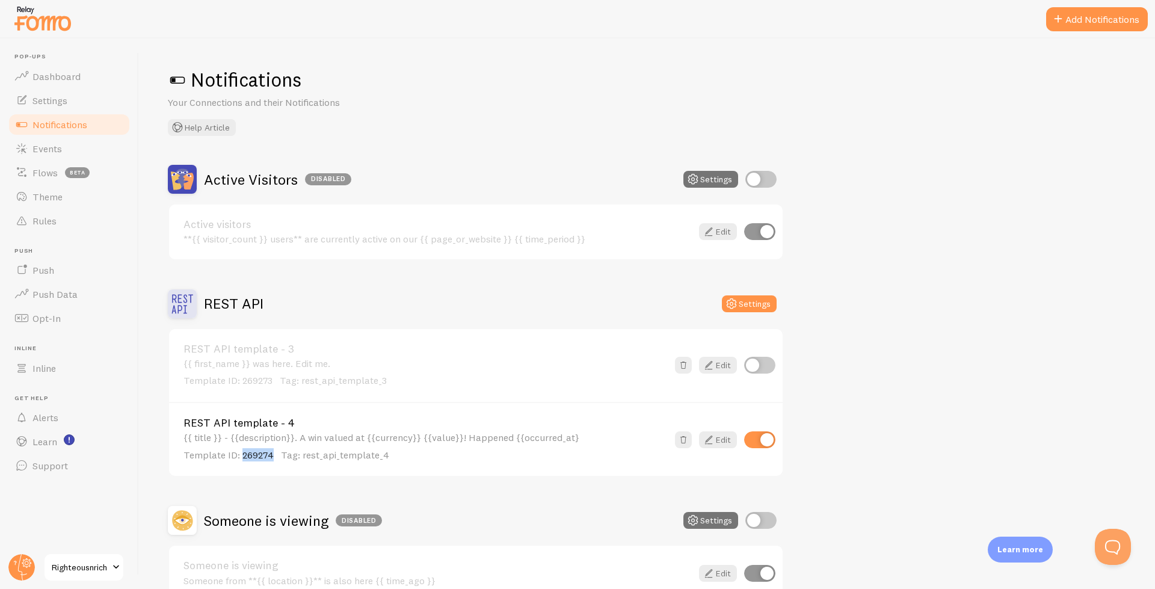
drag, startPoint x: 270, startPoint y: 455, endPoint x: 242, endPoint y: 458, distance: 28.4
click at [242, 458] on span "Template ID: 269274" at bounding box center [228, 455] width 90 height 12
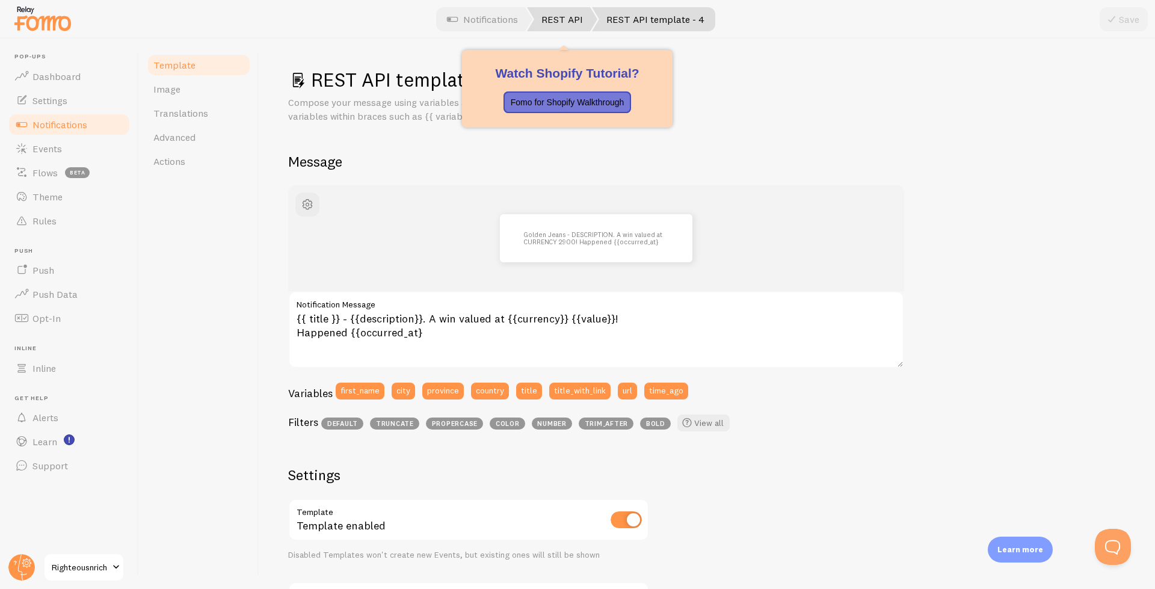
click at [570, 10] on link "REST API" at bounding box center [562, 19] width 70 height 24
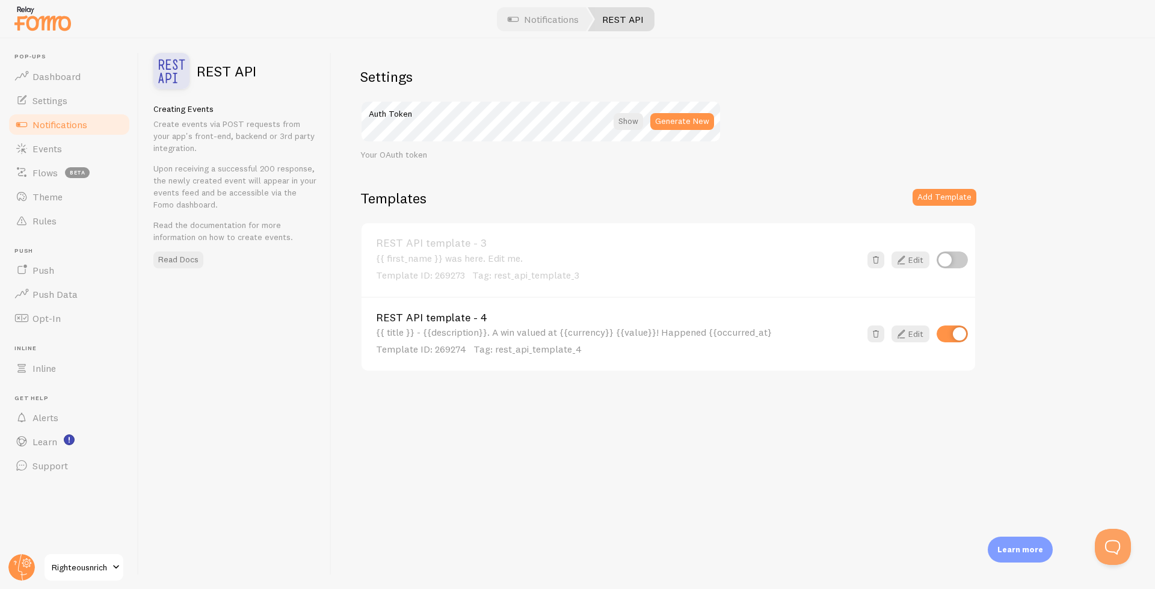
click at [447, 350] on span "Template ID: 269274" at bounding box center [421, 349] width 90 height 12
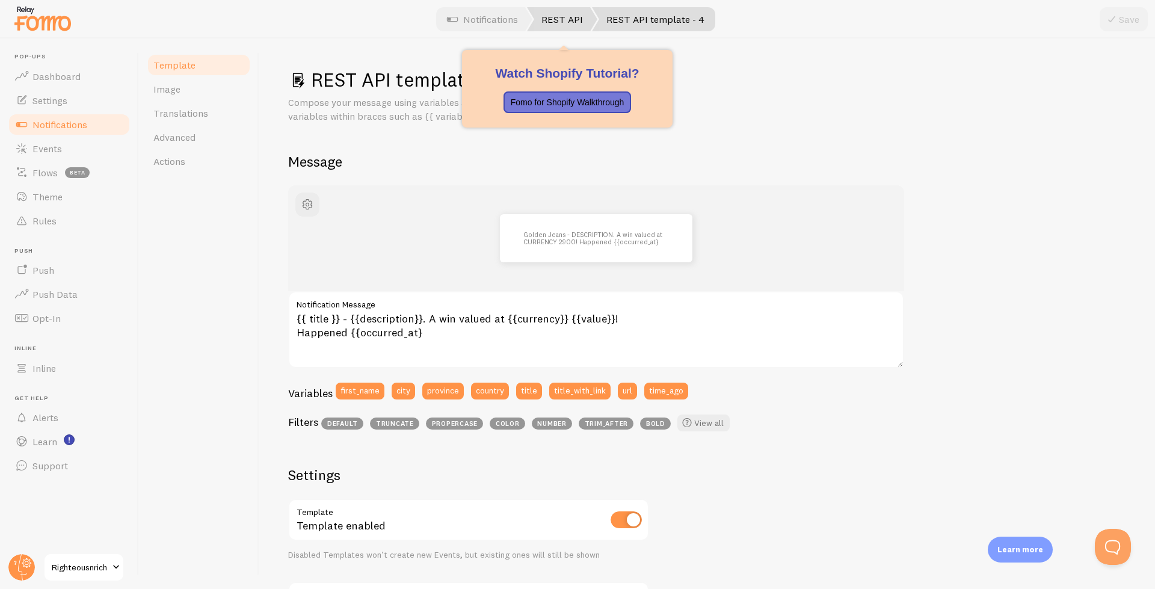
click at [583, 13] on link "REST API" at bounding box center [562, 19] width 70 height 24
